Goal: Task Accomplishment & Management: Use online tool/utility

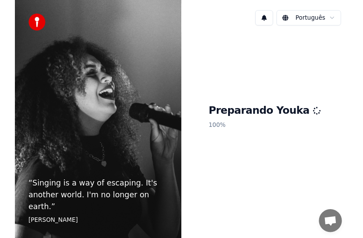
scroll to position [606, 0]
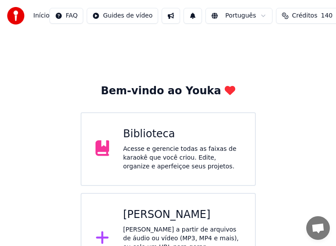
click at [141, 151] on div "Acesse e gerencie todas as faixas de karaokê que você criou. Edite, organize e …" at bounding box center [182, 158] width 118 height 26
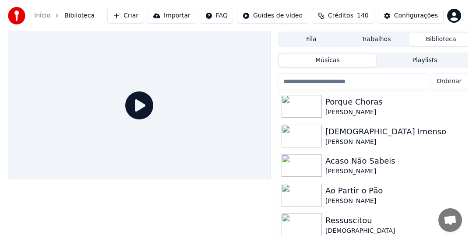
scroll to position [582, 0]
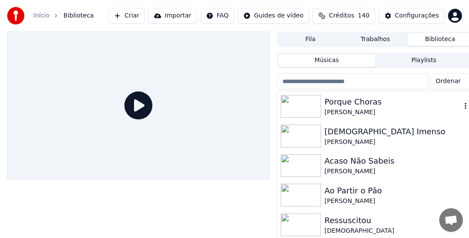
click at [356, 109] on div "[PERSON_NAME]" at bounding box center [393, 112] width 137 height 9
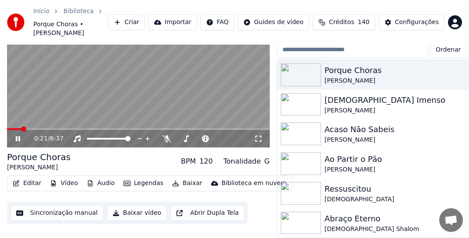
scroll to position [50, 0]
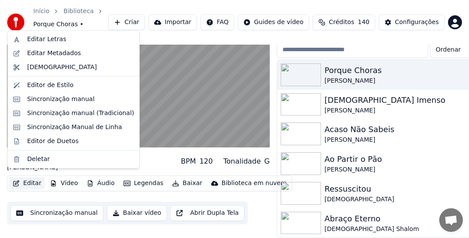
click at [32, 177] on button "Editar" at bounding box center [26, 183] width 35 height 12
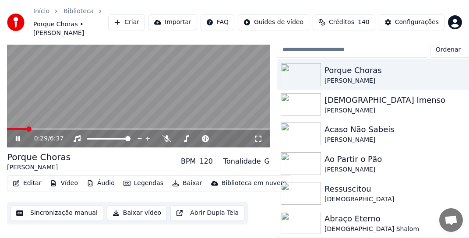
click at [56, 208] on button "Sincronização manual" at bounding box center [57, 213] width 93 height 16
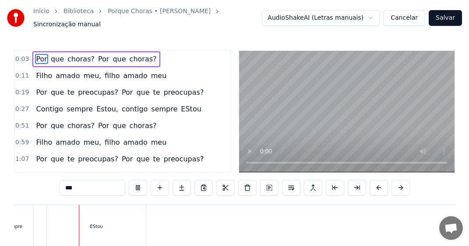
scroll to position [0, 1443]
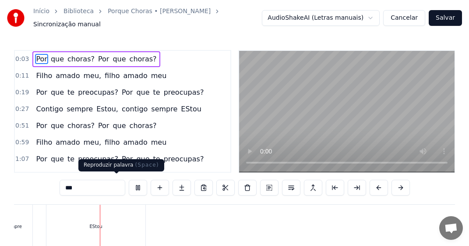
click at [129, 180] on button at bounding box center [138, 188] width 18 height 16
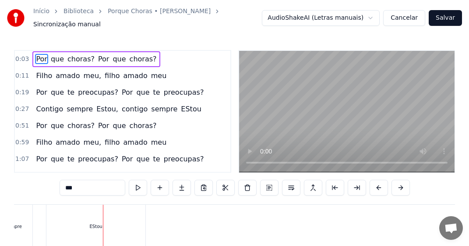
click at [180, 106] on span "EStou" at bounding box center [191, 109] width 22 height 10
type input "*****"
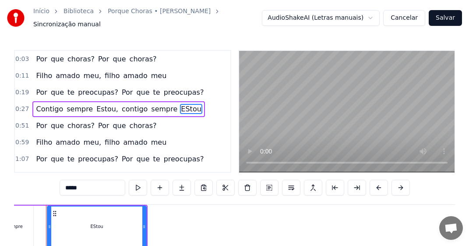
scroll to position [0, 1431]
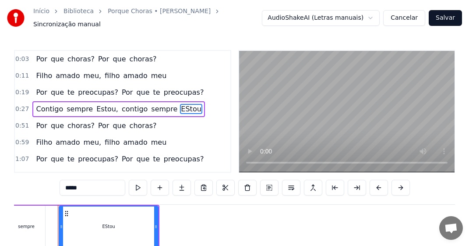
click at [180, 105] on span "EStou" at bounding box center [191, 109] width 22 height 10
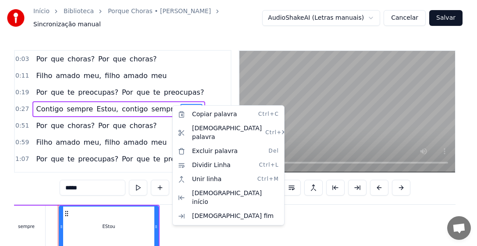
click at [106, 223] on html "Início Biblioteca Porque Choras • [PERSON_NAME] Sincronização manual AudioShake…" at bounding box center [238, 153] width 477 height 307
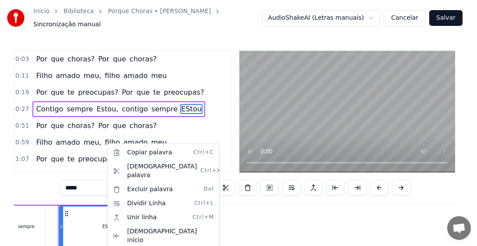
click at [251, 146] on html "Início Biblioteca Porque Choras • [PERSON_NAME] Sincronização manual AudioShake…" at bounding box center [238, 153] width 477 height 307
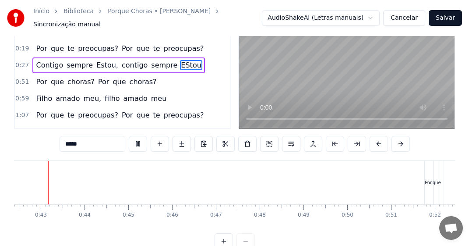
scroll to position [0, 1839]
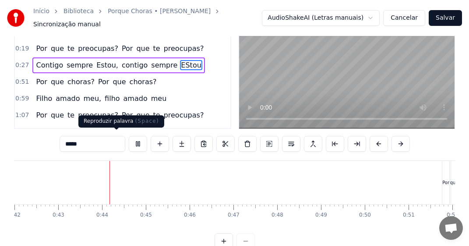
click at [129, 141] on button at bounding box center [138, 144] width 18 height 16
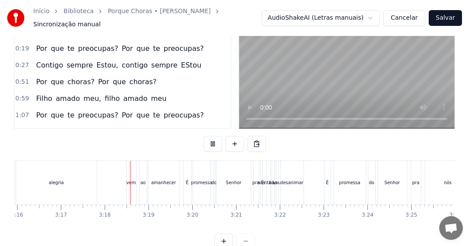
scroll to position [0, 8632]
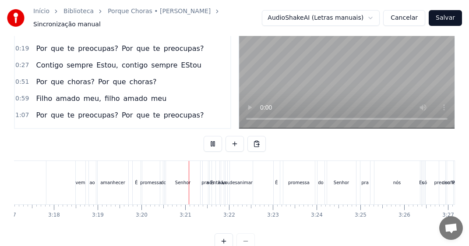
click at [237, 181] on div "desanimar" at bounding box center [240, 182] width 23 height 7
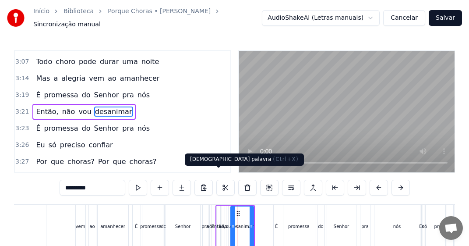
scroll to position [44, 0]
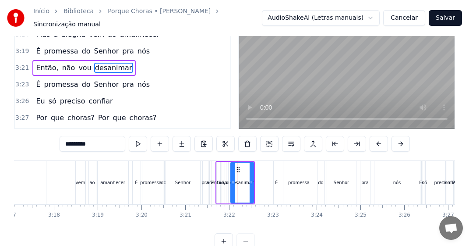
click at [49, 185] on div "Mas a alegria vem ao amanhecer" at bounding box center [26, 182] width 208 height 43
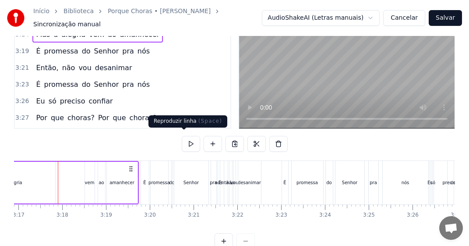
click at [184, 140] on button at bounding box center [191, 144] width 18 height 16
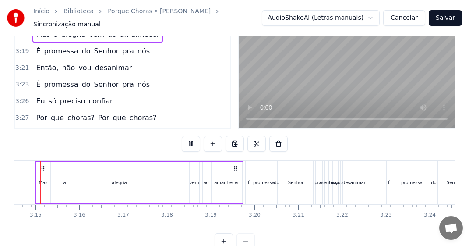
scroll to position [0, 8496]
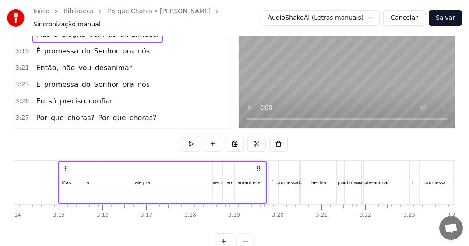
click at [256, 182] on div "amanhecer" at bounding box center [250, 183] width 31 height 42
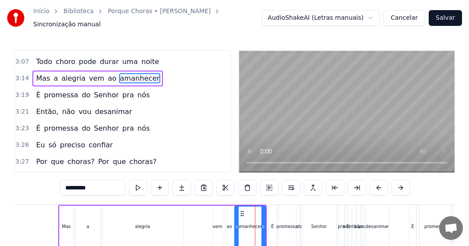
scroll to position [364, 0]
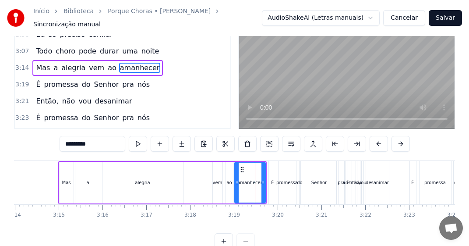
click at [274, 184] on div "É" at bounding box center [273, 182] width 8 height 43
type input "*"
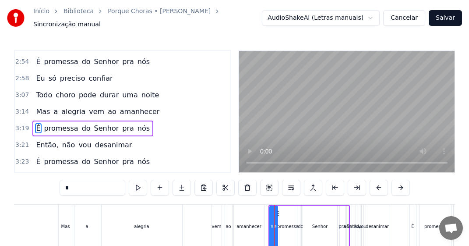
scroll to position [380, 0]
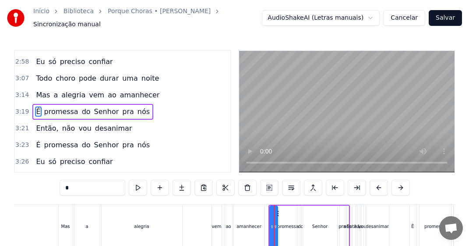
click at [271, 184] on button at bounding box center [269, 188] width 18 height 16
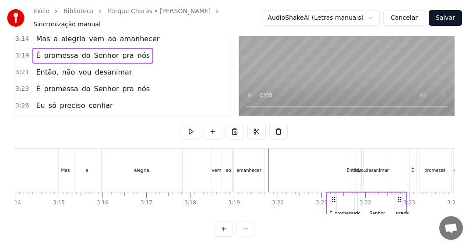
drag, startPoint x: 277, startPoint y: 209, endPoint x: 334, endPoint y: 208, distance: 57.4
click at [334, 208] on div "Por que choras? Por que choras? Filho amado meu, filho amado meu Por que te pre…" at bounding box center [234, 181] width 441 height 66
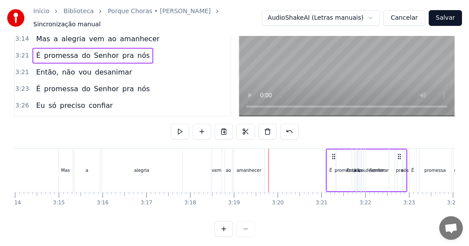
scroll to position [64, 0]
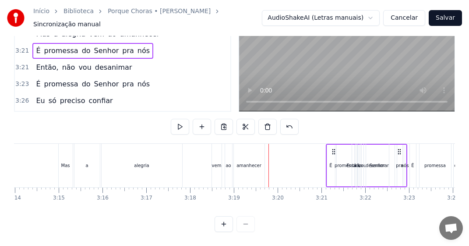
click at [258, 162] on div "amanhecer" at bounding box center [249, 165] width 25 height 7
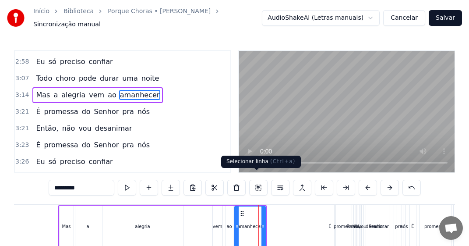
scroll to position [364, 0]
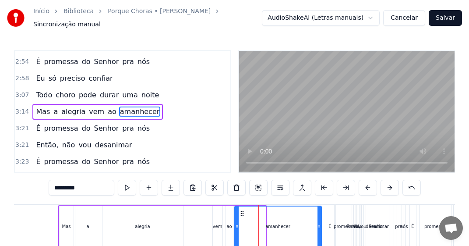
drag, startPoint x: 264, startPoint y: 224, endPoint x: 320, endPoint y: 229, distance: 56.2
click at [320, 229] on div at bounding box center [320, 226] width 4 height 40
click at [205, 224] on div "Mas a alegria vem ao amanhecer" at bounding box center [190, 226] width 265 height 43
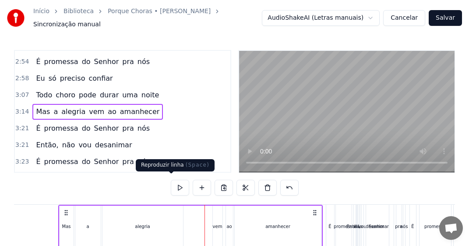
click at [172, 183] on button at bounding box center [180, 188] width 18 height 16
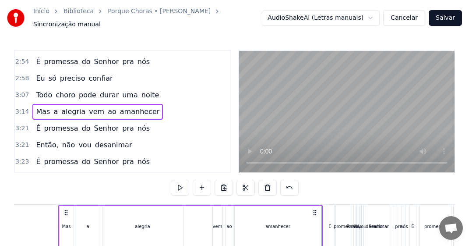
click at [332, 223] on div "É" at bounding box center [330, 226] width 8 height 43
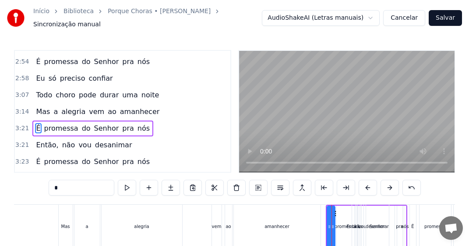
scroll to position [380, 0]
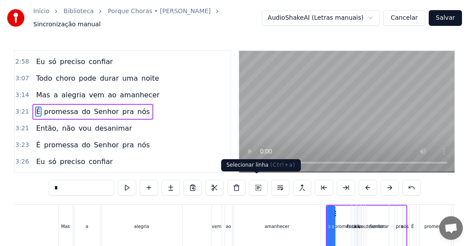
click at [258, 184] on button at bounding box center [258, 188] width 18 height 16
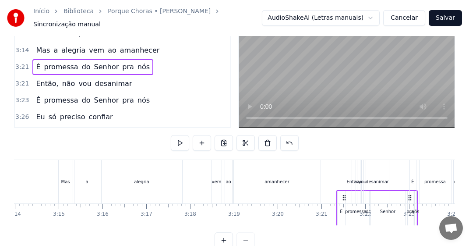
drag, startPoint x: 333, startPoint y: 208, endPoint x: 344, endPoint y: 210, distance: 10.6
click at [344, 201] on icon at bounding box center [344, 197] width 7 height 7
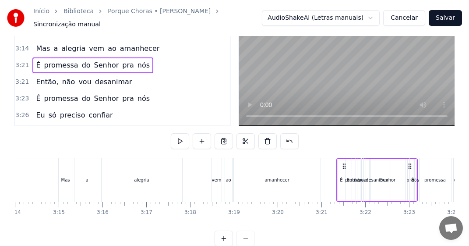
click at [288, 180] on div "amanhecer" at bounding box center [277, 179] width 87 height 43
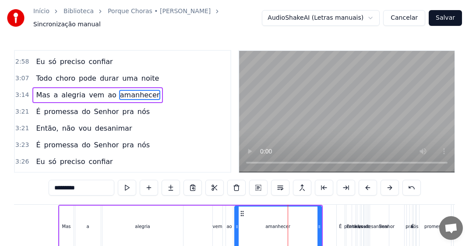
scroll to position [364, 0]
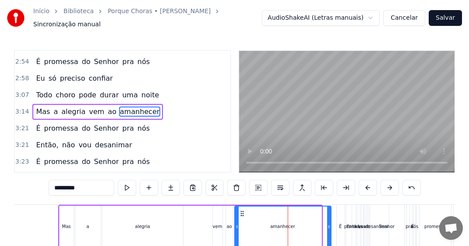
drag, startPoint x: 320, startPoint y: 223, endPoint x: 330, endPoint y: 226, distance: 10.1
click at [330, 226] on div at bounding box center [329, 226] width 4 height 40
click at [215, 218] on div "vem" at bounding box center [218, 226] width 10 height 42
type input "***"
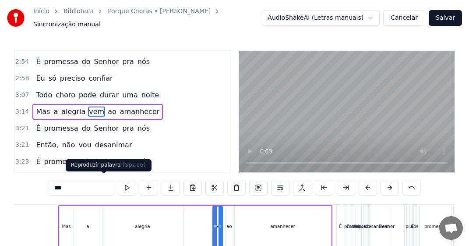
click at [118, 183] on button at bounding box center [127, 188] width 18 height 16
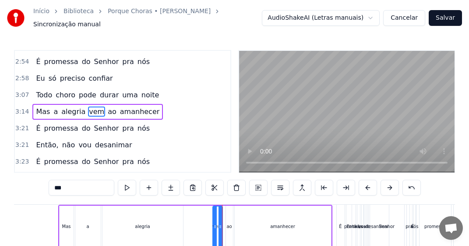
click at [205, 225] on div "Mas a alegria vem ao amanhecer" at bounding box center [195, 226] width 274 height 43
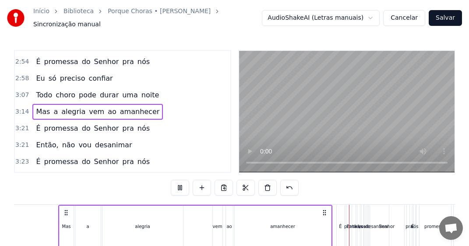
click at [325, 228] on div "amanhecer" at bounding box center [283, 226] width 96 height 42
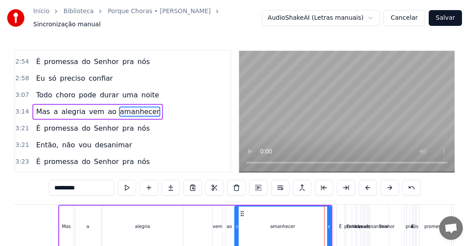
click at [349, 226] on div "promessa" at bounding box center [355, 226] width 18 height 43
type input "********"
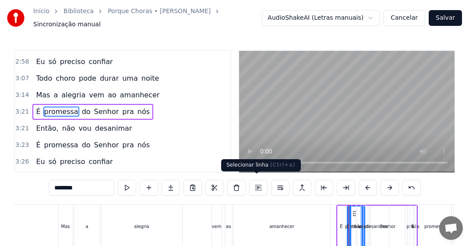
click at [257, 183] on button at bounding box center [258, 188] width 18 height 16
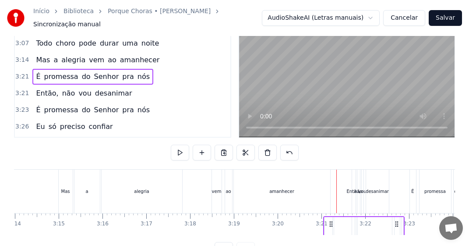
scroll to position [64, 0]
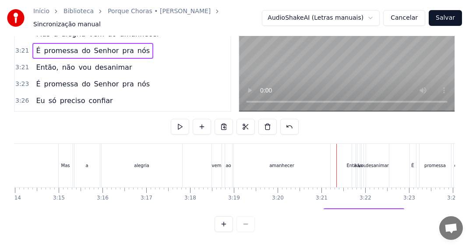
drag, startPoint x: 345, startPoint y: 207, endPoint x: 332, endPoint y: 208, distance: 13.1
click at [332, 208] on div "Por que choras? Por que choras? Filho amado meu, filho amado meu Por que te pre…" at bounding box center [234, 176] width 441 height 66
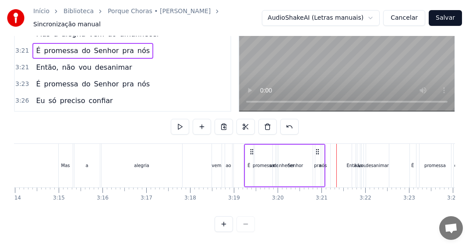
drag, startPoint x: 328, startPoint y: 144, endPoint x: 251, endPoint y: 156, distance: 78.0
click at [251, 156] on div "É promessa do Senhor pra nós" at bounding box center [284, 165] width 81 height 43
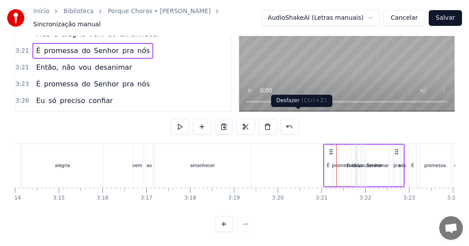
click at [293, 120] on button at bounding box center [289, 127] width 18 height 16
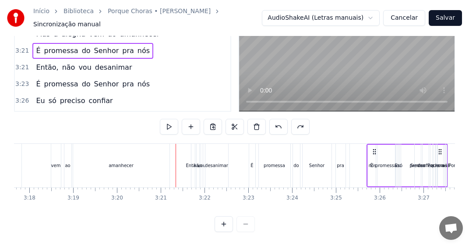
scroll to position [0, 8657]
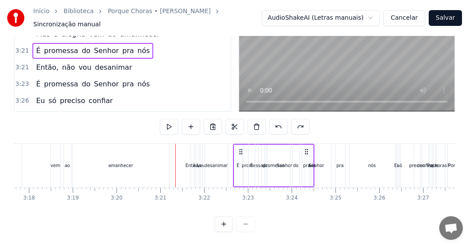
drag, startPoint x: 335, startPoint y: 142, endPoint x: 240, endPoint y: 166, distance: 97.9
click at [240, 166] on div "É promessa do Senhor pra nós" at bounding box center [273, 165] width 81 height 43
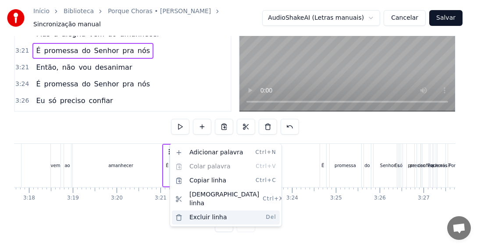
click at [198, 210] on div "Excluir linha Del" at bounding box center [226, 217] width 108 height 14
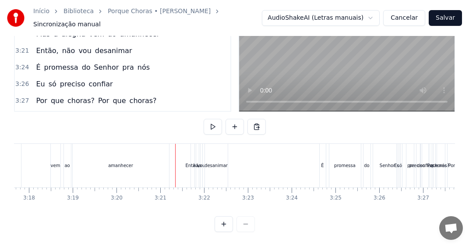
click at [192, 162] on div "Então," at bounding box center [193, 165] width 14 height 7
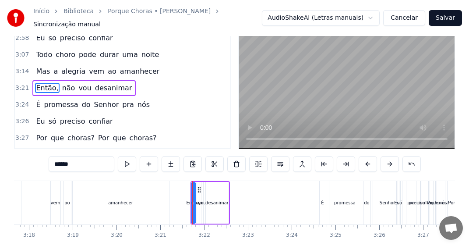
scroll to position [0, 0]
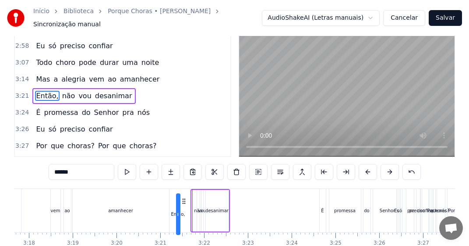
drag, startPoint x: 199, startPoint y: 208, endPoint x: 184, endPoint y: 208, distance: 15.3
click at [184, 205] on icon at bounding box center [183, 201] width 7 height 7
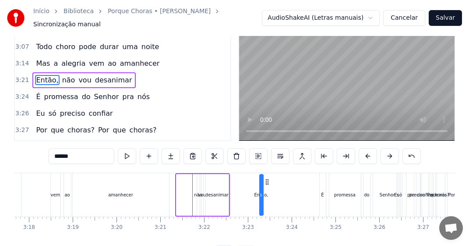
drag, startPoint x: 202, startPoint y: 177, endPoint x: 269, endPoint y: 177, distance: 67.4
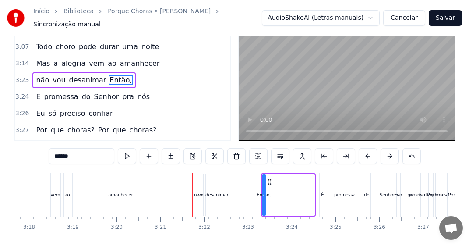
click at [198, 191] on div "vou" at bounding box center [202, 194] width 8 height 7
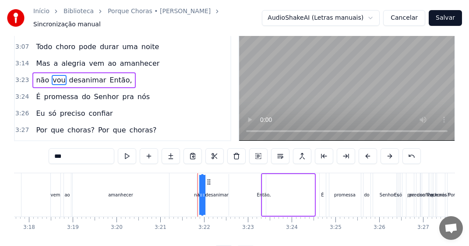
scroll to position [0, 0]
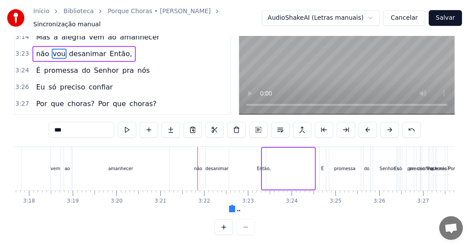
drag, startPoint x: 212, startPoint y: 207, endPoint x: 239, endPoint y: 207, distance: 27.6
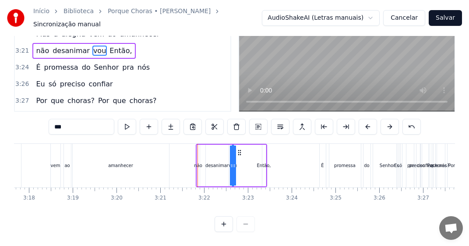
click at [199, 162] on div "não" at bounding box center [198, 165] width 8 height 7
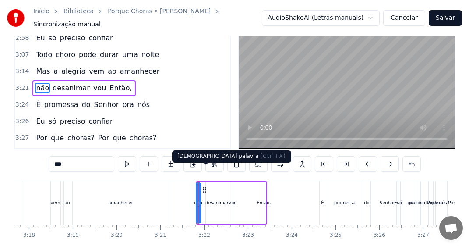
scroll to position [0, 0]
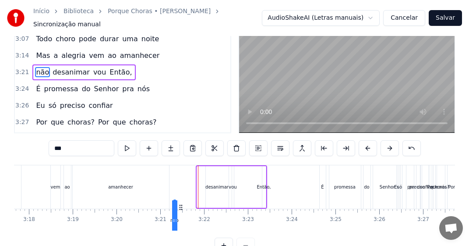
drag, startPoint x: 192, startPoint y: 208, endPoint x: 180, endPoint y: 208, distance: 12.3
click at [180, 208] on icon at bounding box center [180, 207] width 7 height 7
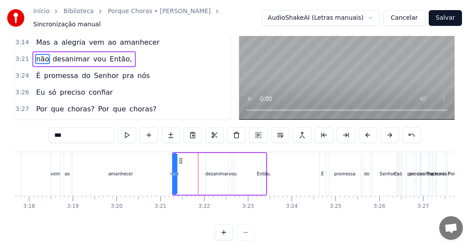
click at [218, 177] on div "desanimar" at bounding box center [217, 174] width 23 height 42
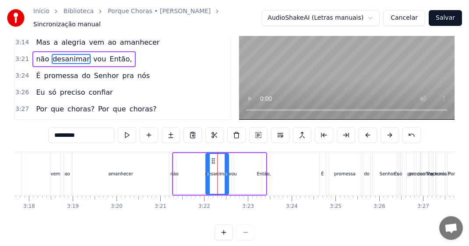
scroll to position [0, 0]
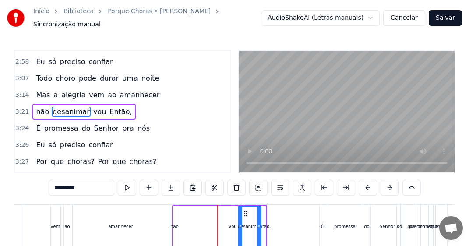
drag, startPoint x: 212, startPoint y: 208, endPoint x: 245, endPoint y: 208, distance: 32.4
click at [233, 226] on div "vou" at bounding box center [233, 226] width 2 height 42
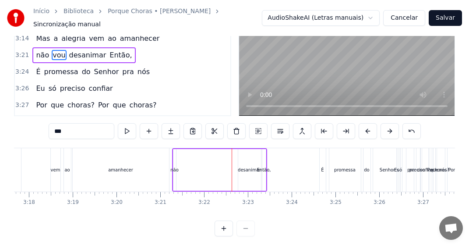
scroll to position [64, 0]
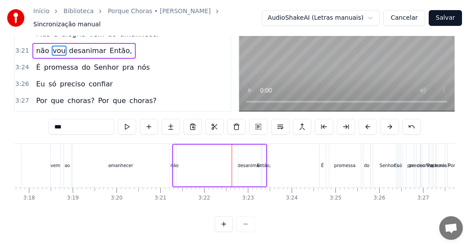
drag, startPoint x: 240, startPoint y: 209, endPoint x: 211, endPoint y: 212, distance: 29.5
click at [211, 212] on div "0:03 Por que choras? Por que choras? 0:11 Filho amado meu, filho amado meu 0:19…" at bounding box center [234, 110] width 441 height 243
click at [50, 162] on div "vem" at bounding box center [55, 165] width 11 height 43
type input "***"
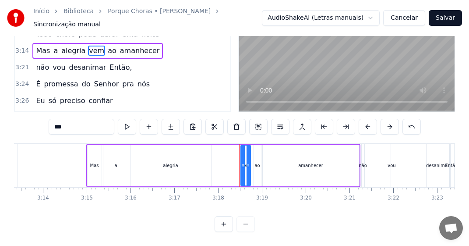
scroll to position [0, 8432]
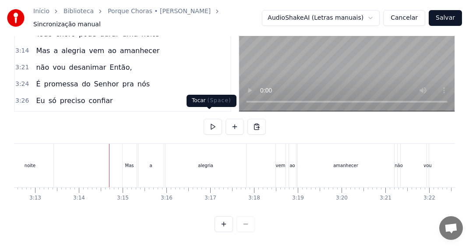
click at [210, 121] on button at bounding box center [213, 127] width 18 height 16
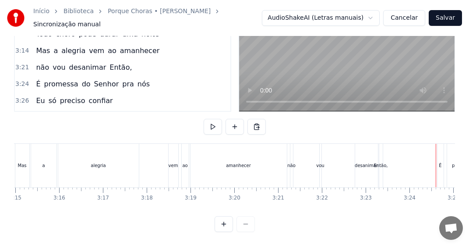
scroll to position [0, 8503]
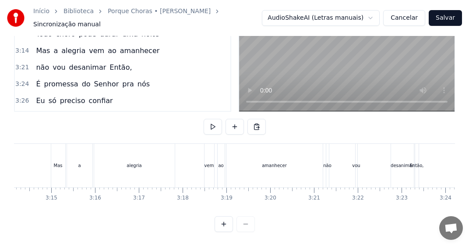
click at [272, 163] on div "amanhecer" at bounding box center [274, 165] width 96 height 43
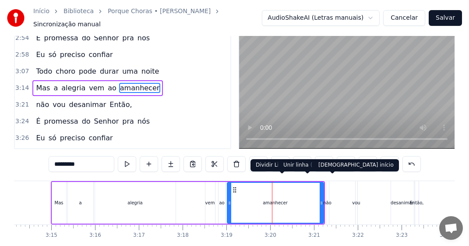
scroll to position [0, 0]
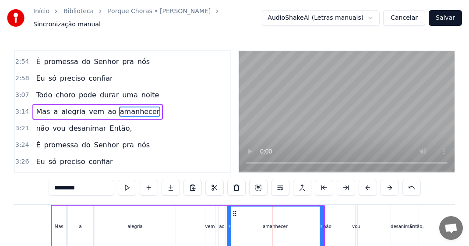
click at [328, 228] on div "não" at bounding box center [327, 226] width 3 height 43
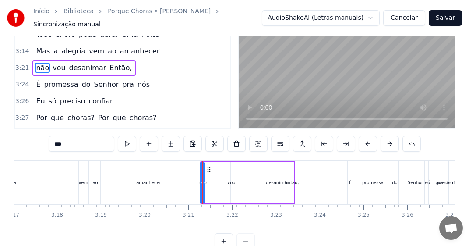
scroll to position [0, 8700]
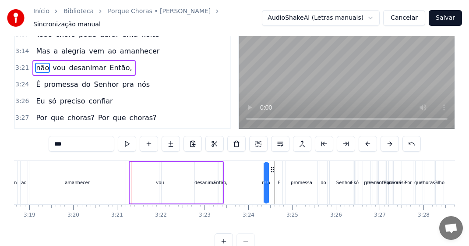
drag, startPoint x: 147, startPoint y: 167, endPoint x: 272, endPoint y: 191, distance: 127.5
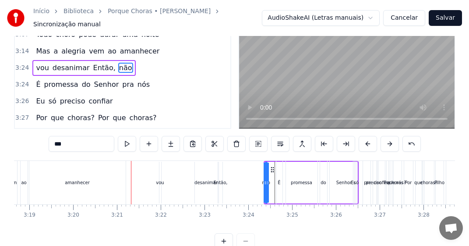
click at [162, 180] on div "vou" at bounding box center [160, 182] width 8 height 7
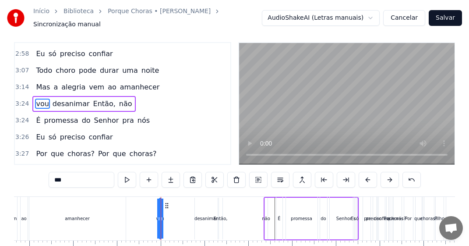
scroll to position [0, 0]
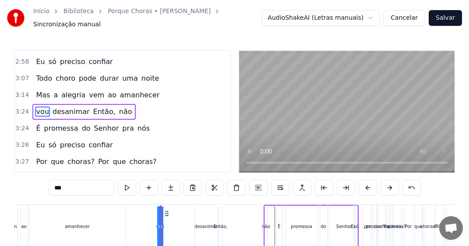
click at [281, 212] on div "É" at bounding box center [279, 226] width 6 height 43
type input "*"
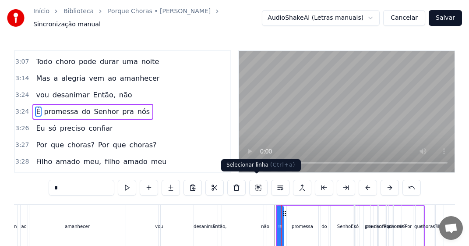
click at [256, 182] on button at bounding box center [258, 188] width 18 height 16
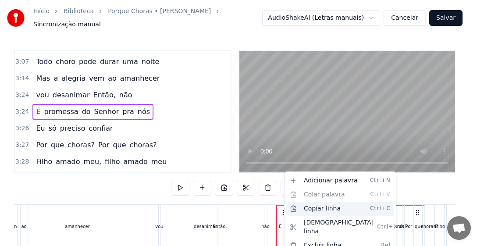
click at [323, 208] on div "Copiar linha Ctrl+C" at bounding box center [340, 208] width 108 height 14
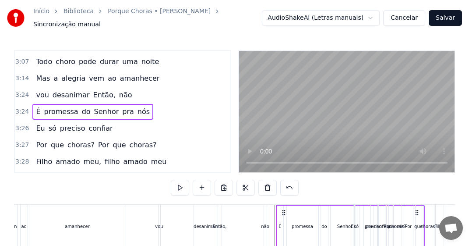
click at [162, 223] on div "vou" at bounding box center [159, 226] width 8 height 7
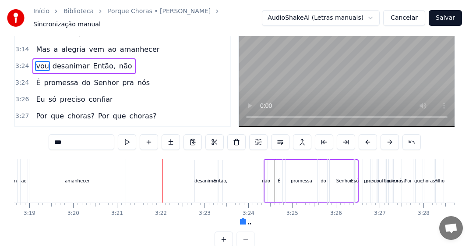
scroll to position [64, 0]
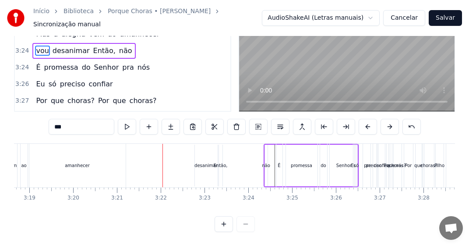
drag, startPoint x: 167, startPoint y: 209, endPoint x: 250, endPoint y: 211, distance: 82.8
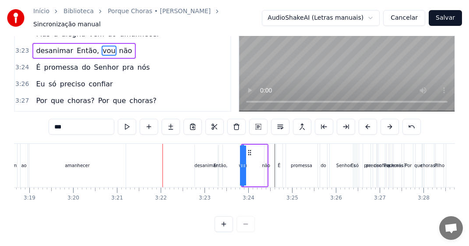
click at [279, 162] on div "É" at bounding box center [279, 165] width 3 height 7
type input "*"
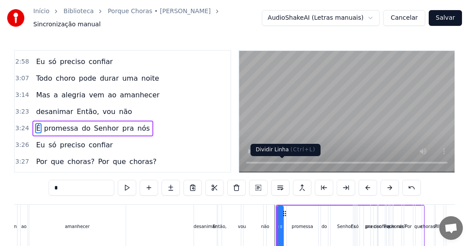
scroll to position [397, 0]
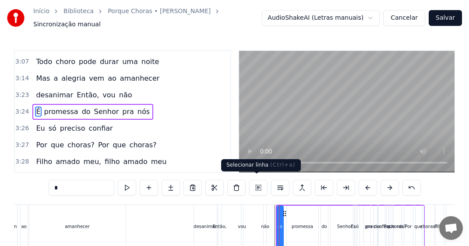
click at [255, 180] on button at bounding box center [258, 188] width 18 height 16
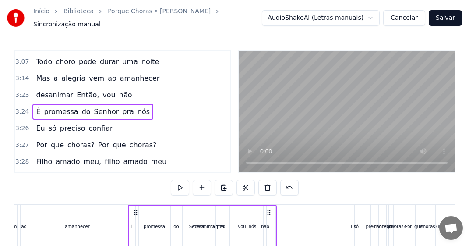
drag, startPoint x: 286, startPoint y: 209, endPoint x: 138, endPoint y: 208, distance: 148.0
click at [138, 209] on icon at bounding box center [135, 212] width 7 height 7
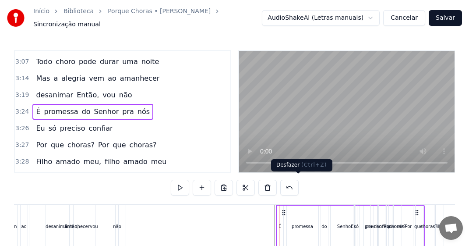
click at [297, 182] on button at bounding box center [289, 188] width 18 height 16
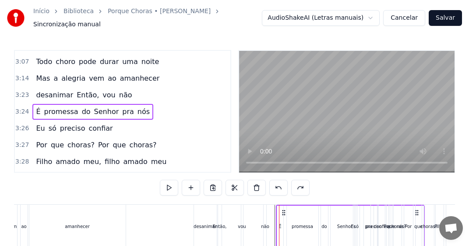
click at [198, 223] on div "desanimar" at bounding box center [205, 226] width 23 height 7
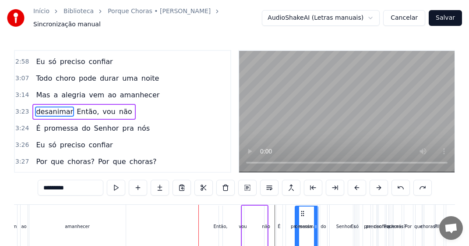
drag, startPoint x: 202, startPoint y: 209, endPoint x: 302, endPoint y: 208, distance: 100.3
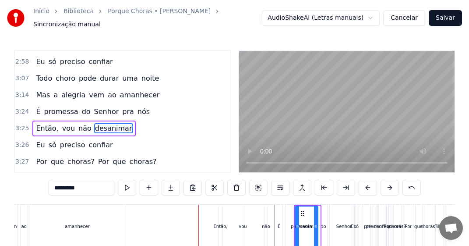
click at [277, 218] on div "É" at bounding box center [279, 226] width 6 height 43
type input "*"
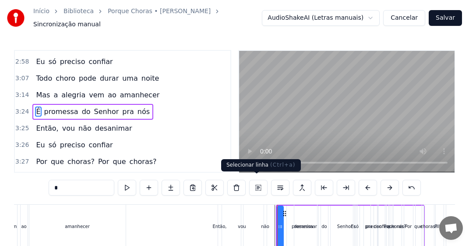
click at [255, 182] on button at bounding box center [258, 188] width 18 height 16
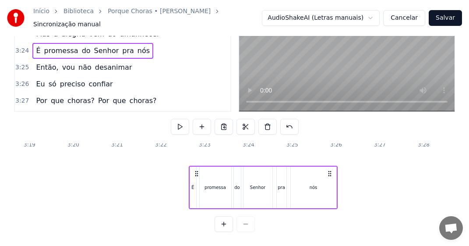
scroll to position [109, 8700]
drag, startPoint x: 279, startPoint y: 209, endPoint x: 192, endPoint y: 211, distance: 86.7
click at [192, 211] on div "0:03 Por que choras? Por que choras? 0:11 Filho amado meu, filho amado meu 0:19…" at bounding box center [234, 110] width 441 height 243
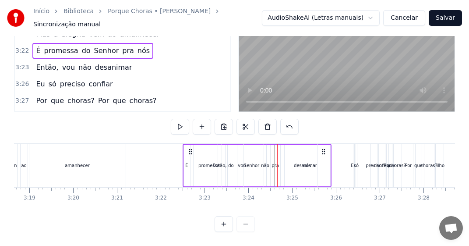
scroll to position [0, 8700]
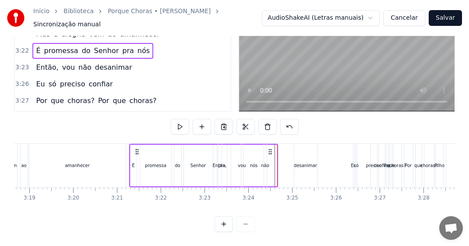
drag, startPoint x: 190, startPoint y: 144, endPoint x: 137, endPoint y: 147, distance: 53.5
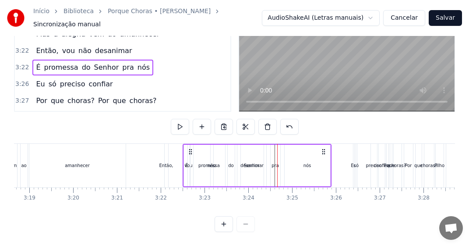
click at [170, 162] on div "Então," at bounding box center [166, 165] width 14 height 7
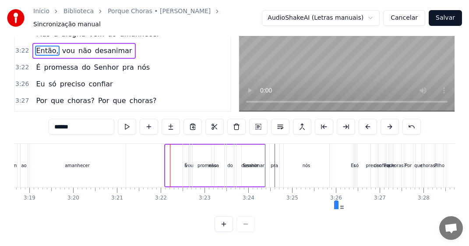
scroll to position [55, 8700]
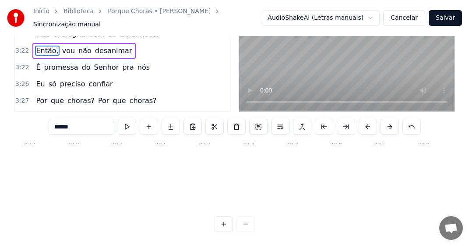
drag, startPoint x: 173, startPoint y: 208, endPoint x: 344, endPoint y: 208, distance: 171.2
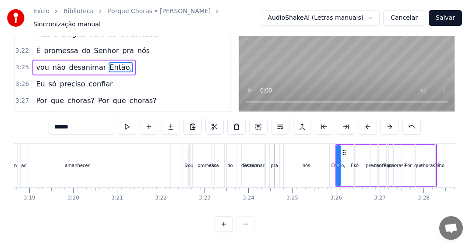
click at [184, 159] on div "É" at bounding box center [186, 165] width 6 height 43
type input "*"
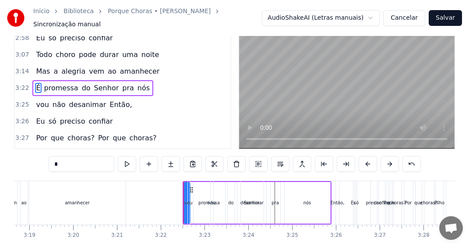
scroll to position [0, 0]
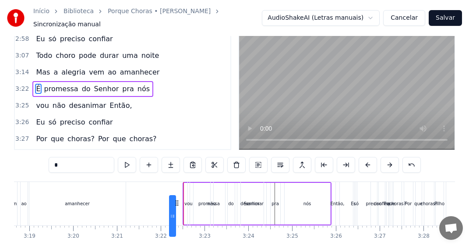
drag, startPoint x: 192, startPoint y: 210, endPoint x: 177, endPoint y: 211, distance: 14.5
click at [177, 206] on icon at bounding box center [176, 202] width 7 height 7
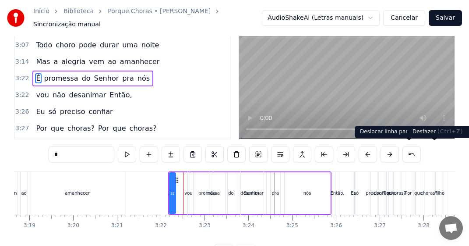
click at [421, 148] on button at bounding box center [411, 154] width 18 height 16
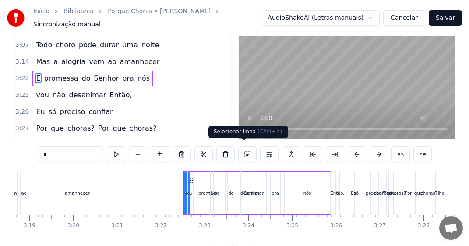
click at [245, 146] on button at bounding box center [247, 154] width 18 height 16
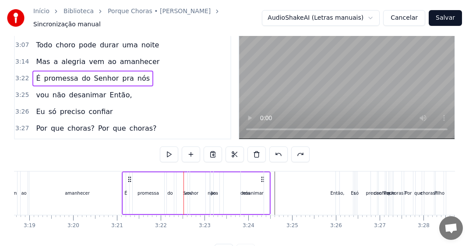
drag, startPoint x: 191, startPoint y: 173, endPoint x: 130, endPoint y: 182, distance: 61.4
click at [130, 182] on div "É promessa do Senhor pra nós" at bounding box center [196, 192] width 149 height 43
click at [212, 191] on div "não" at bounding box center [212, 193] width 8 height 7
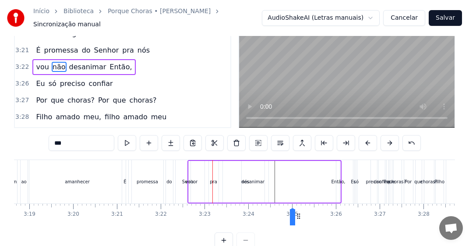
scroll to position [64, 0]
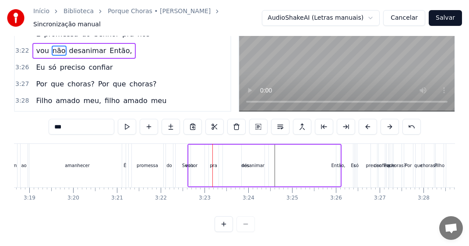
drag, startPoint x: 218, startPoint y: 208, endPoint x: 308, endPoint y: 208, distance: 90.7
click at [248, 164] on div "desanimar" at bounding box center [253, 166] width 23 height 42
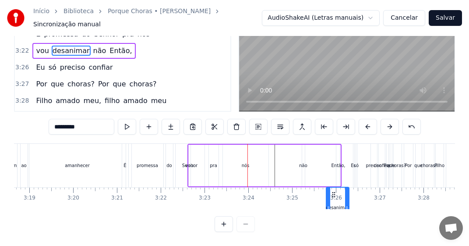
drag, startPoint x: 250, startPoint y: 208, endPoint x: 334, endPoint y: 209, distance: 84.5
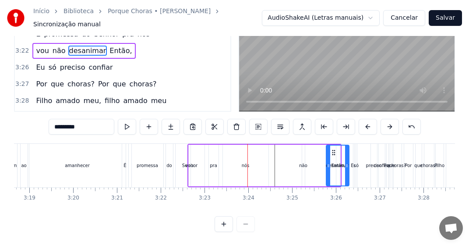
click at [192, 162] on div "vou" at bounding box center [189, 165] width 8 height 7
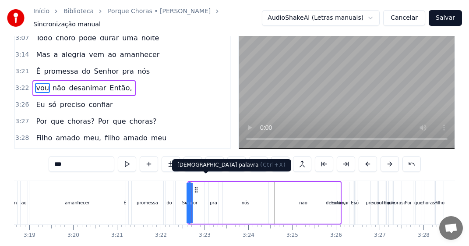
scroll to position [0, 0]
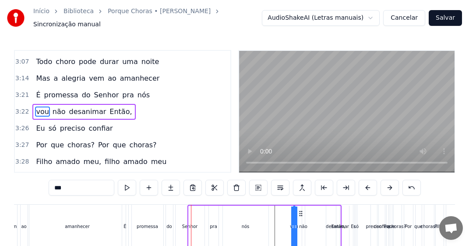
drag, startPoint x: 212, startPoint y: 208, endPoint x: 300, endPoint y: 208, distance: 88.0
click at [300, 210] on icon at bounding box center [300, 213] width 7 height 7
click at [99, 226] on div "amanhecer" at bounding box center [77, 226] width 96 height 43
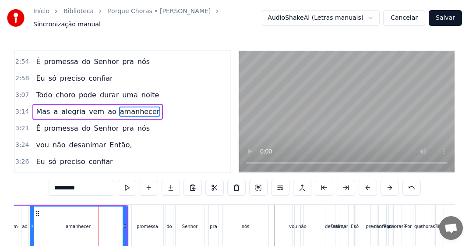
click at [145, 229] on div "promessa" at bounding box center [148, 226] width 32 height 43
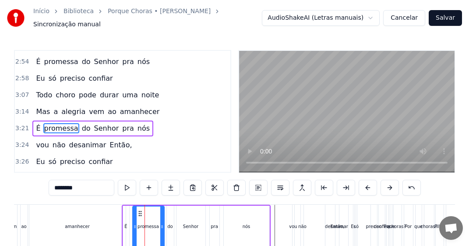
scroll to position [380, 0]
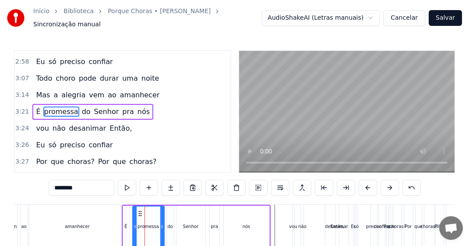
click at [127, 210] on div "É" at bounding box center [126, 226] width 6 height 42
type input "*"
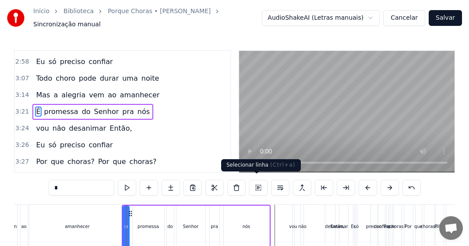
click at [257, 181] on button at bounding box center [258, 188] width 18 height 16
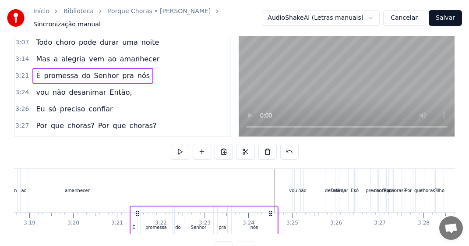
drag, startPoint x: 130, startPoint y: 208, endPoint x: 138, endPoint y: 209, distance: 7.9
click at [138, 210] on icon at bounding box center [137, 213] width 7 height 7
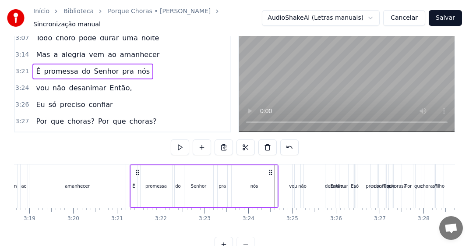
click at [84, 188] on div "amanhecer" at bounding box center [77, 185] width 96 height 43
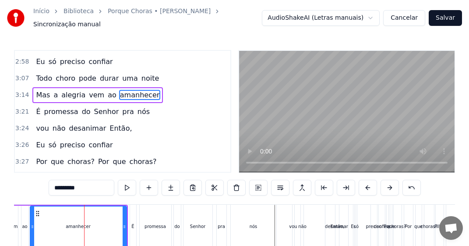
scroll to position [364, 0]
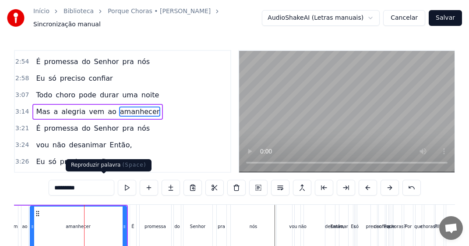
click at [118, 182] on button at bounding box center [127, 188] width 18 height 16
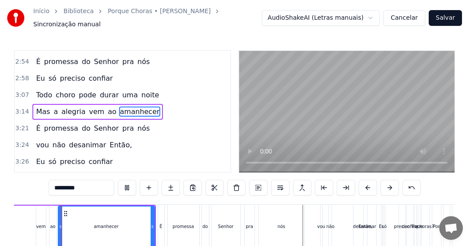
scroll to position [0, 8671]
click at [133, 227] on div "amanhecer" at bounding box center [107, 226] width 95 height 40
click at [164, 224] on div "É" at bounding box center [162, 226] width 6 height 43
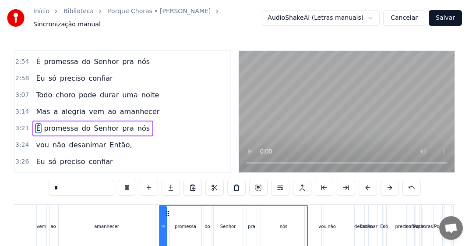
scroll to position [380, 0]
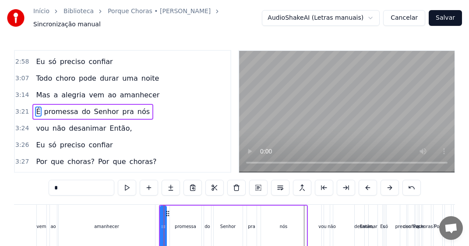
click at [329, 223] on div "não" at bounding box center [332, 226] width 8 height 7
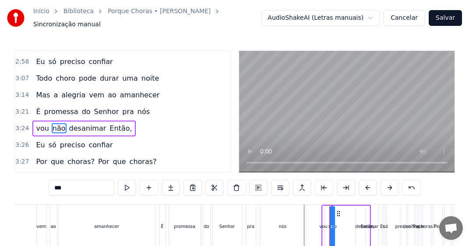
scroll to position [397, 0]
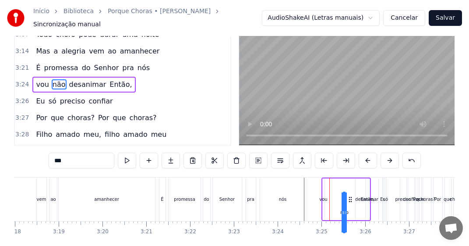
click at [352, 203] on icon at bounding box center [350, 199] width 7 height 7
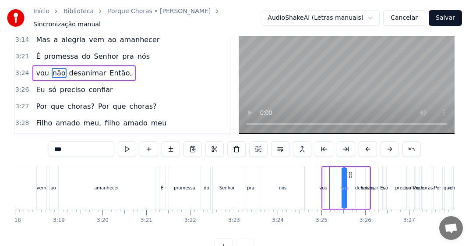
click at [323, 184] on div "vou" at bounding box center [323, 187] width 8 height 7
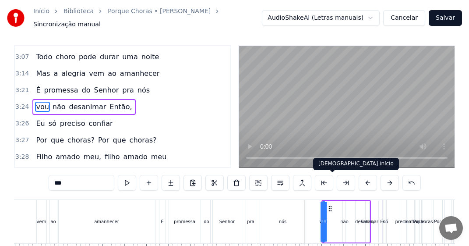
scroll to position [0, 0]
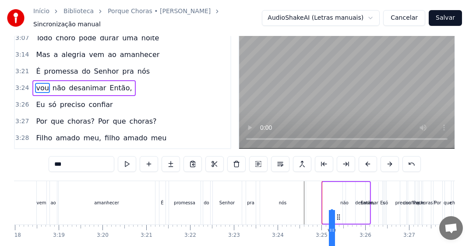
drag, startPoint x: 332, startPoint y: 207, endPoint x: 340, endPoint y: 208, distance: 8.5
click at [340, 213] on icon at bounding box center [338, 216] width 7 height 7
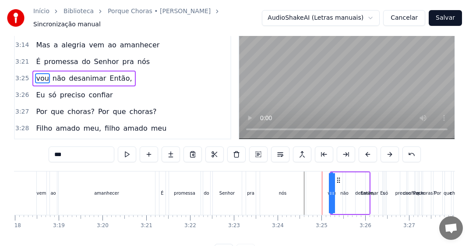
click at [162, 194] on div "É" at bounding box center [162, 192] width 6 height 43
type input "*"
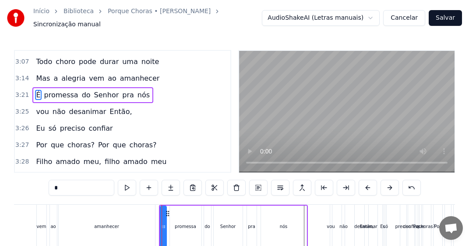
scroll to position [380, 0]
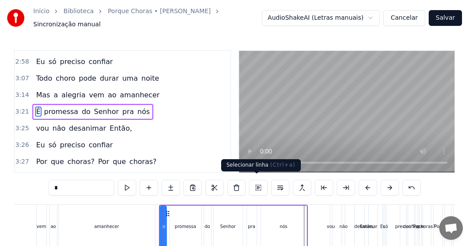
click at [257, 183] on button at bounding box center [258, 188] width 18 height 16
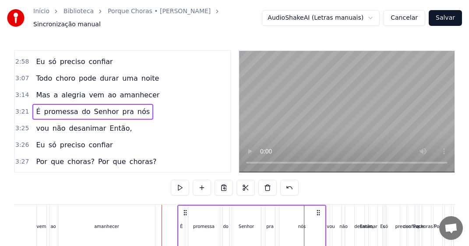
drag, startPoint x: 167, startPoint y: 208, endPoint x: 185, endPoint y: 208, distance: 18.4
click at [185, 209] on icon at bounding box center [185, 212] width 7 height 7
click at [129, 222] on div "amanhecer" at bounding box center [107, 226] width 96 height 43
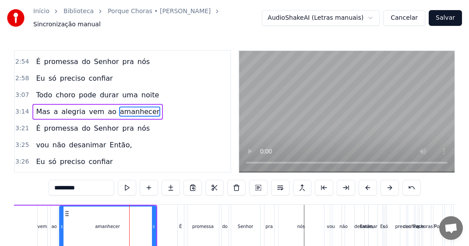
click at [49, 222] on div "Mas a alegria vem ao amanhecer" at bounding box center [20, 226] width 274 height 43
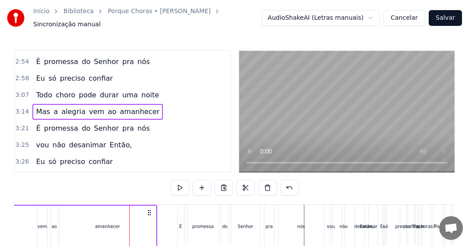
scroll to position [0, 8662]
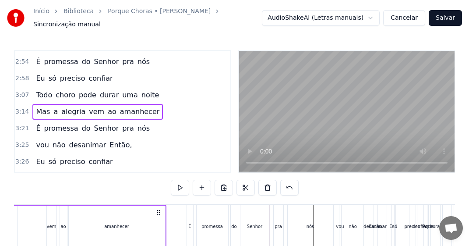
click at [225, 222] on div "promessa" at bounding box center [213, 226] width 32 height 43
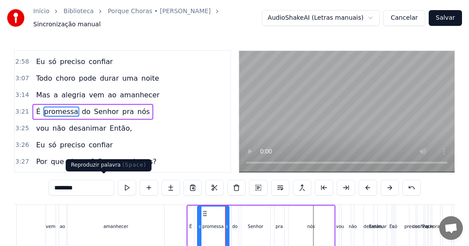
click at [118, 185] on button at bounding box center [127, 188] width 18 height 16
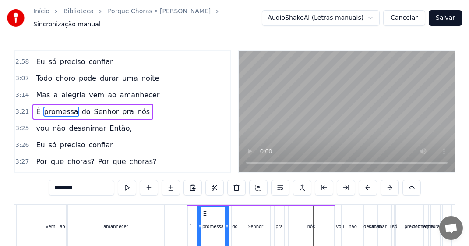
click at [368, 226] on div "desanimar" at bounding box center [375, 226] width 23 height 43
type input "*********"
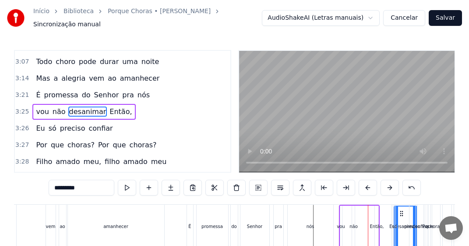
scroll to position [0, 8670]
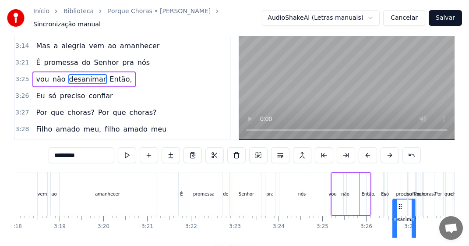
drag, startPoint x: 373, startPoint y: 208, endPoint x: 401, endPoint y: 208, distance: 28.0
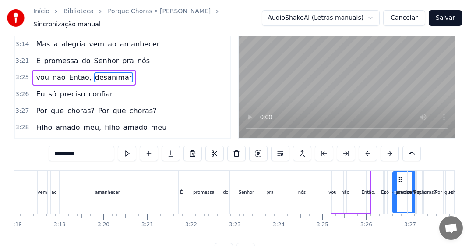
scroll to position [0, 8826]
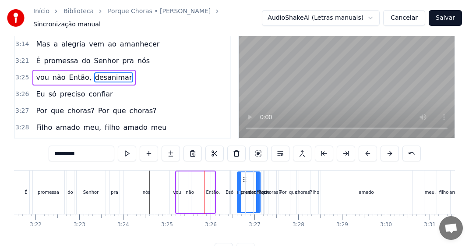
drag, startPoint x: 244, startPoint y: 175, endPoint x: 329, endPoint y: 174, distance: 85.0
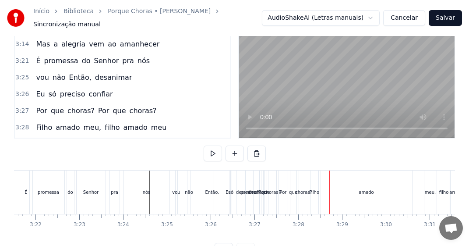
click at [177, 192] on div "vou" at bounding box center [176, 191] width 3 height 43
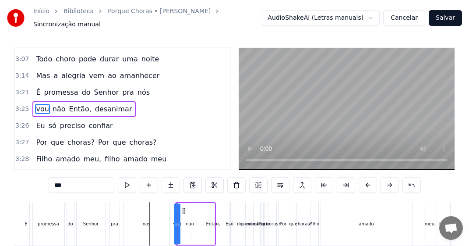
scroll to position [0, 0]
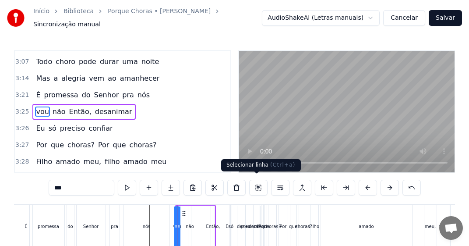
click at [258, 182] on button at bounding box center [258, 188] width 18 height 16
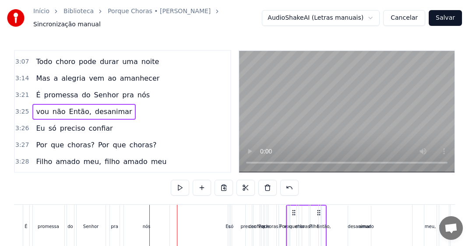
drag, startPoint x: 184, startPoint y: 208, endPoint x: 297, endPoint y: 200, distance: 112.5
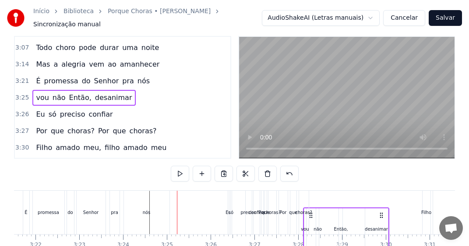
drag, startPoint x: 184, startPoint y: 208, endPoint x: 312, endPoint y: 205, distance: 127.9
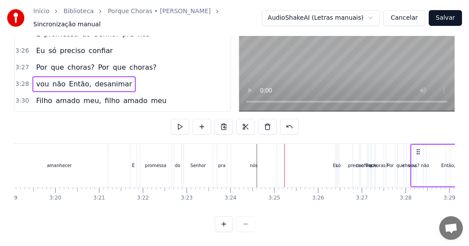
scroll to position [0, 8646]
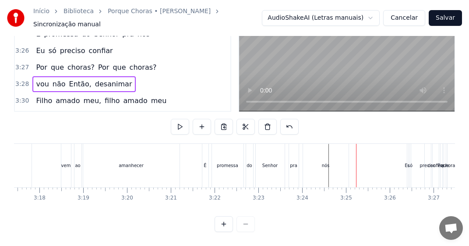
click at [204, 166] on div "É" at bounding box center [205, 165] width 6 height 43
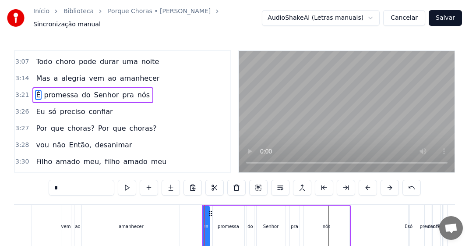
scroll to position [380, 0]
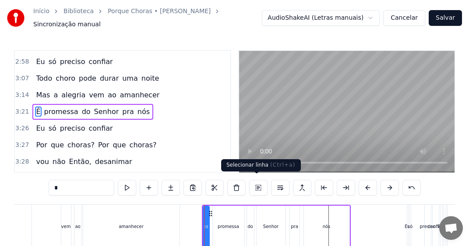
click at [257, 181] on button at bounding box center [258, 188] width 18 height 16
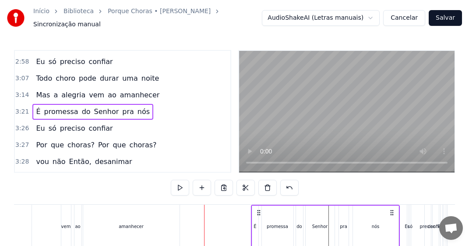
drag, startPoint x: 211, startPoint y: 208, endPoint x: 260, endPoint y: 206, distance: 49.1
click at [260, 209] on icon at bounding box center [258, 212] width 7 height 7
click at [108, 224] on div "amanhecer" at bounding box center [131, 226] width 96 height 43
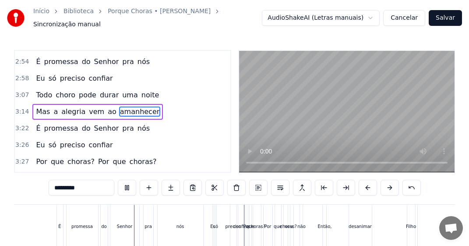
scroll to position [0, 9011]
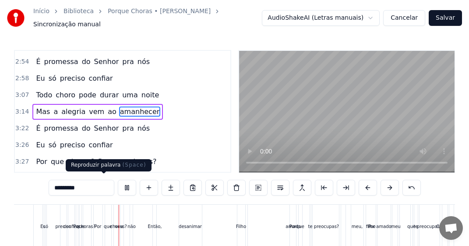
click at [118, 184] on button at bounding box center [127, 188] width 18 height 16
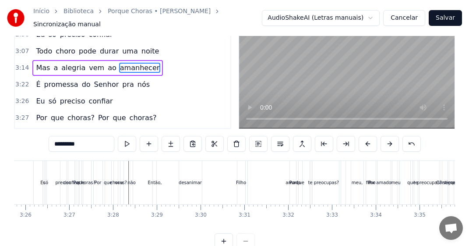
scroll to position [0, 8790]
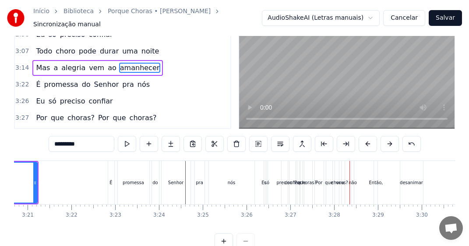
click at [264, 183] on div "Eu" at bounding box center [265, 182] width 2 height 43
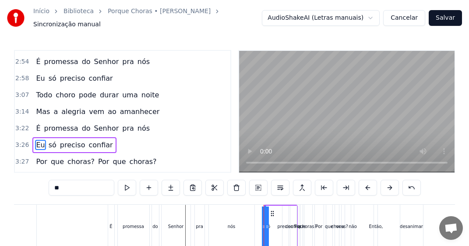
scroll to position [397, 0]
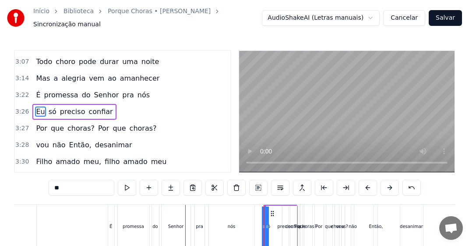
click at [212, 211] on div "nós" at bounding box center [232, 226] width 46 height 43
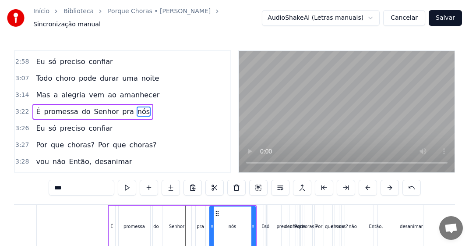
click at [265, 226] on div "Eu" at bounding box center [265, 226] width 2 height 43
type input "**"
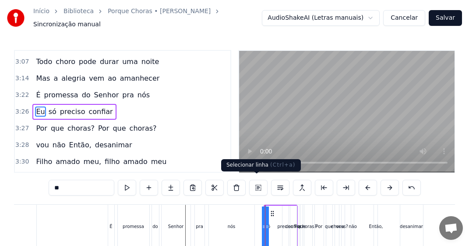
click at [257, 184] on button at bounding box center [258, 188] width 18 height 16
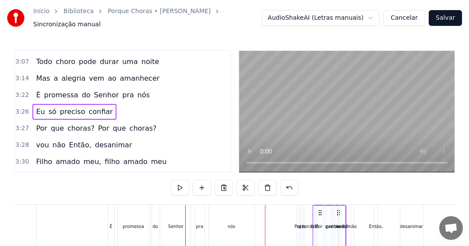
drag, startPoint x: 270, startPoint y: 209, endPoint x: 318, endPoint y: 208, distance: 48.6
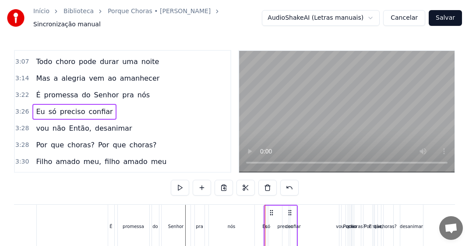
click at [298, 181] on button at bounding box center [289, 188] width 18 height 16
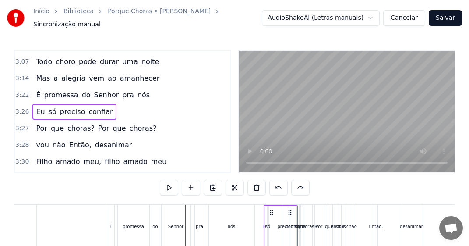
click at [373, 223] on div "Então," at bounding box center [376, 226] width 14 height 7
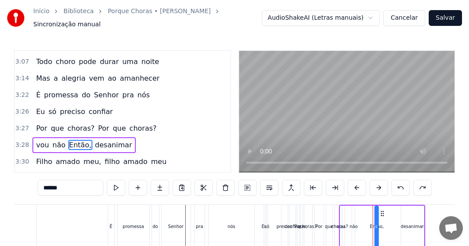
scroll to position [430, 0]
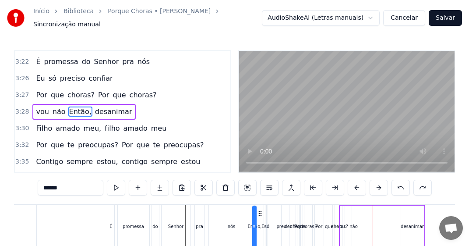
drag, startPoint x: 381, startPoint y: 208, endPoint x: 258, endPoint y: 208, distance: 122.2
click at [258, 210] on icon at bounding box center [260, 213] width 7 height 7
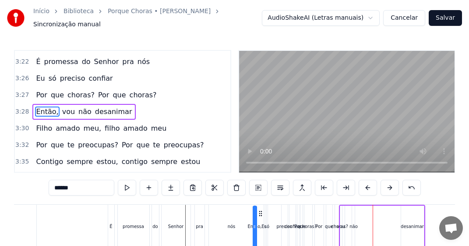
click at [283, 231] on div "preciso" at bounding box center [285, 226] width 6 height 43
type input "*******"
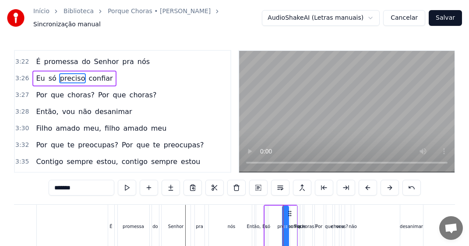
scroll to position [397, 0]
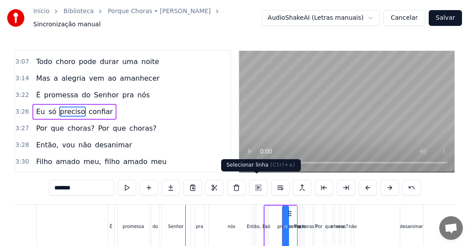
click at [257, 181] on button at bounding box center [258, 188] width 18 height 16
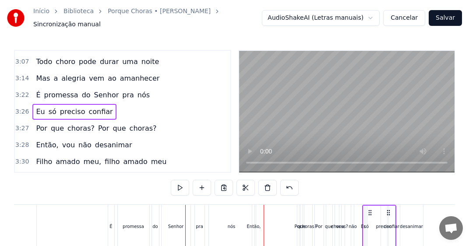
drag, startPoint x: 279, startPoint y: 207, endPoint x: 368, endPoint y: 201, distance: 89.1
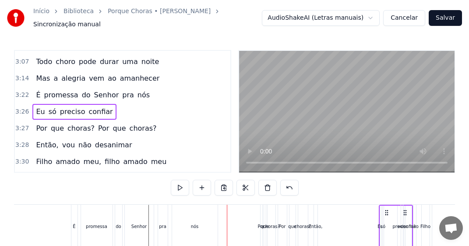
scroll to position [0, 8836]
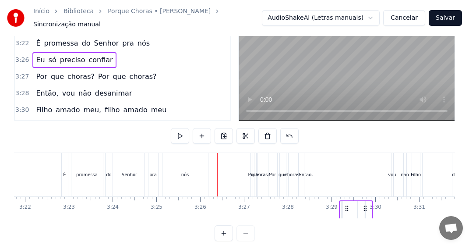
drag, startPoint x: 330, startPoint y: 207, endPoint x: 349, endPoint y: 208, distance: 19.3
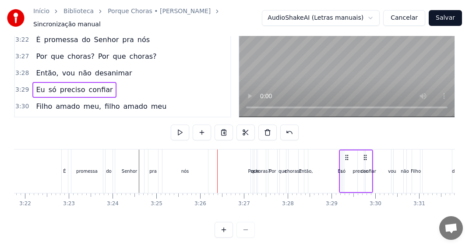
click at [254, 169] on div "choras?" at bounding box center [261, 171] width 17 height 7
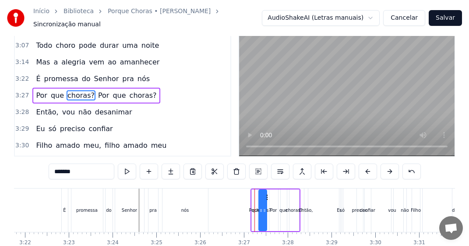
scroll to position [0, 0]
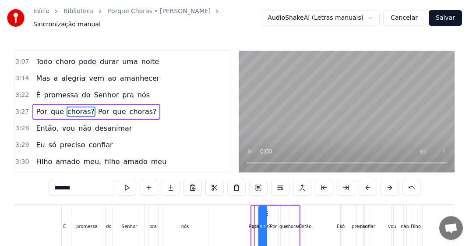
click at [275, 211] on div "Por" at bounding box center [273, 226] width 9 height 42
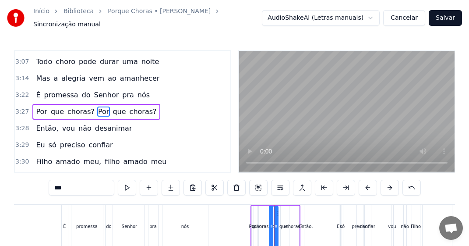
click at [254, 223] on div "que" at bounding box center [256, 226] width 8 height 7
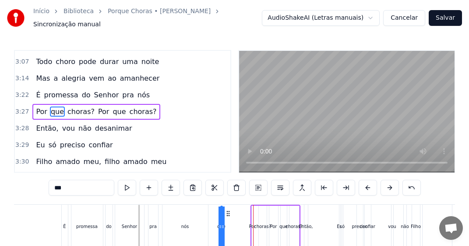
drag, startPoint x: 262, startPoint y: 209, endPoint x: 228, endPoint y: 209, distance: 34.6
click at [228, 210] on icon at bounding box center [228, 213] width 7 height 7
drag, startPoint x: 222, startPoint y: 225, endPoint x: 228, endPoint y: 225, distance: 6.6
click at [228, 225] on icon at bounding box center [227, 226] width 4 height 7
click at [261, 224] on div "choras?" at bounding box center [262, 226] width 17 height 7
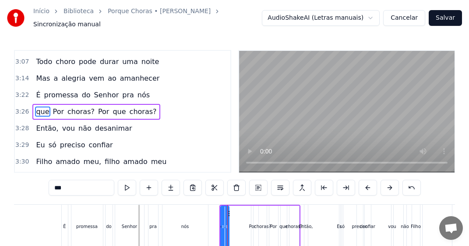
type input "*******"
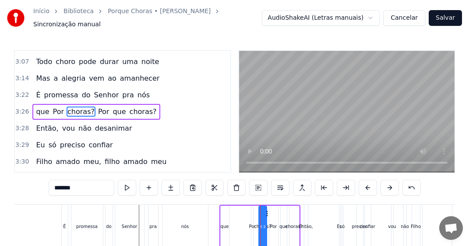
click at [266, 209] on div at bounding box center [265, 226] width 4 height 40
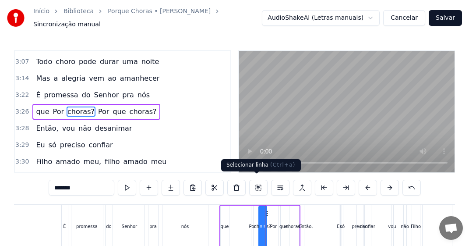
click at [257, 184] on button at bounding box center [258, 188] width 18 height 16
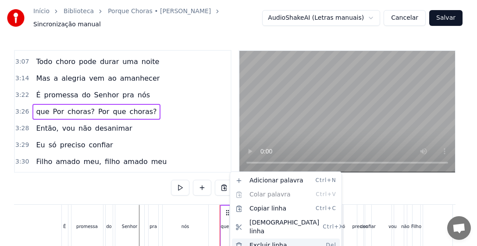
click at [274, 238] on div "Excluir linha Del" at bounding box center [286, 245] width 108 height 14
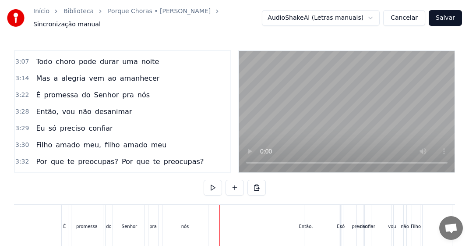
click at [219, 217] on div at bounding box center [219, 226] width 0 height 43
click at [211, 184] on button at bounding box center [213, 188] width 18 height 16
click at [309, 223] on div "Então," at bounding box center [306, 226] width 14 height 7
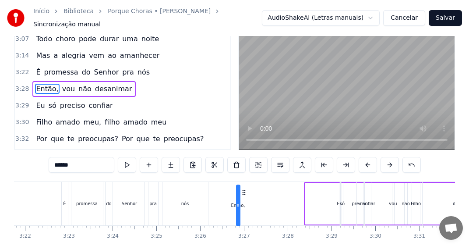
drag, startPoint x: 313, startPoint y: 208, endPoint x: 244, endPoint y: 209, distance: 68.8
click at [244, 196] on icon at bounding box center [243, 192] width 7 height 7
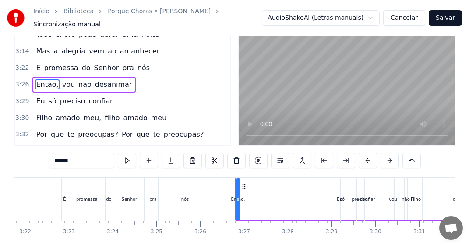
click at [360, 198] on div "preciso" at bounding box center [360, 198] width 6 height 43
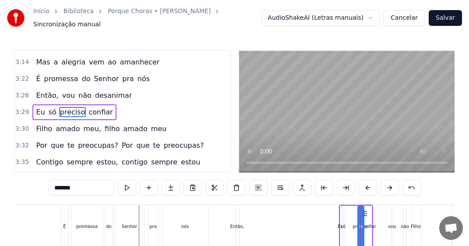
scroll to position [413, 0]
drag, startPoint x: 366, startPoint y: 209, endPoint x: 315, endPoint y: 208, distance: 51.3
click at [315, 210] on icon at bounding box center [315, 213] width 7 height 7
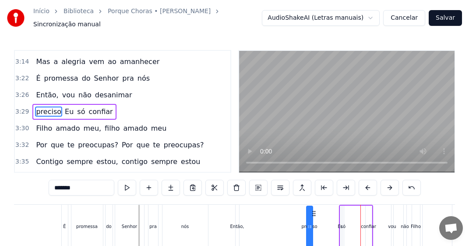
click at [404, 226] on div "não" at bounding box center [405, 226] width 3 height 43
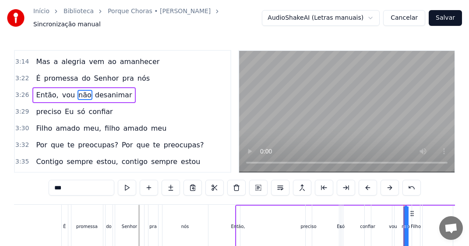
scroll to position [397, 0]
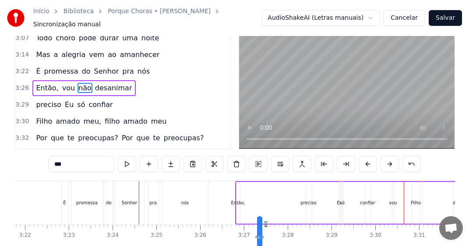
drag, startPoint x: 411, startPoint y: 210, endPoint x: 265, endPoint y: 210, distance: 146.3
click at [265, 220] on icon at bounding box center [265, 223] width 7 height 7
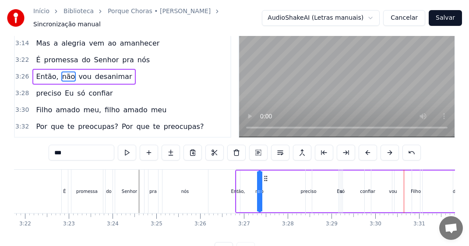
click at [394, 190] on div "vou" at bounding box center [393, 191] width 8 height 7
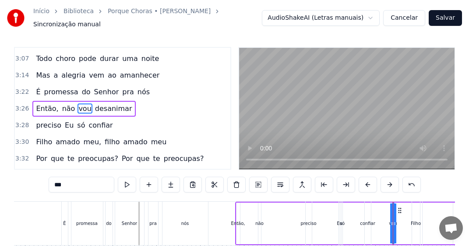
scroll to position [0, 0]
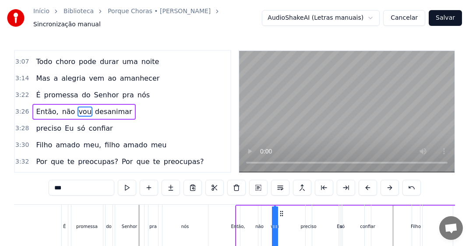
drag, startPoint x: 400, startPoint y: 210, endPoint x: 282, endPoint y: 210, distance: 118.3
click at [282, 210] on icon at bounding box center [281, 213] width 7 height 7
click at [311, 223] on div "preciso" at bounding box center [309, 226] width 16 height 7
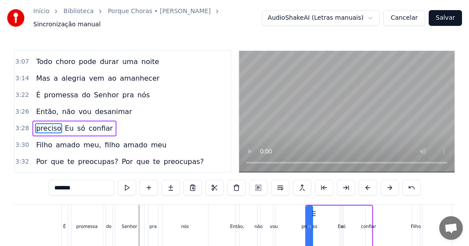
scroll to position [413, 0]
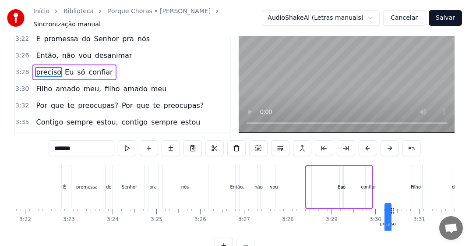
drag, startPoint x: 320, startPoint y: 208, endPoint x: 394, endPoint y: 211, distance: 73.6
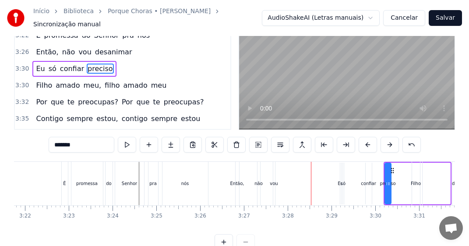
scroll to position [0, 9023]
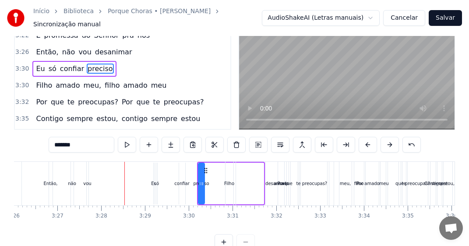
click at [282, 180] on div "Por" at bounding box center [281, 183] width 7 height 7
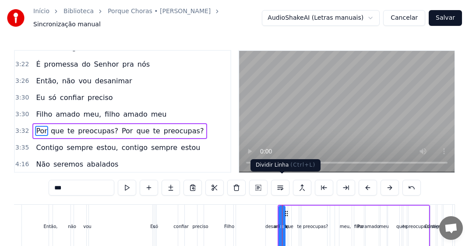
scroll to position [447, 0]
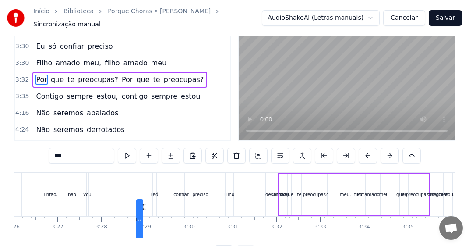
drag, startPoint x: 273, startPoint y: 210, endPoint x: 143, endPoint y: 212, distance: 130.1
click at [143, 210] on icon at bounding box center [144, 206] width 7 height 7
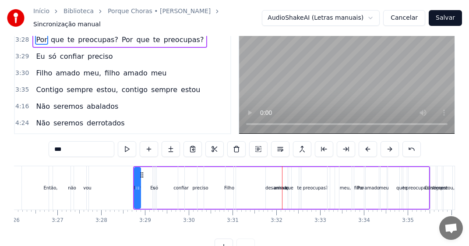
click at [55, 184] on div "Então," at bounding box center [51, 187] width 14 height 7
type input "******"
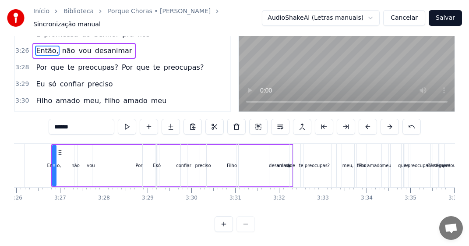
scroll to position [64, 0]
click at [257, 119] on button at bounding box center [258, 127] width 18 height 16
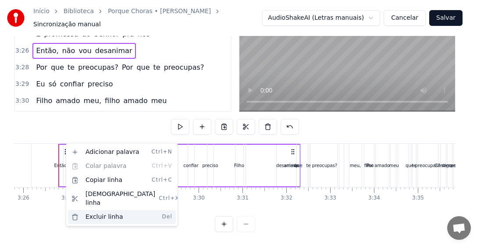
click at [111, 210] on div "Excluir linha Del" at bounding box center [122, 217] width 108 height 14
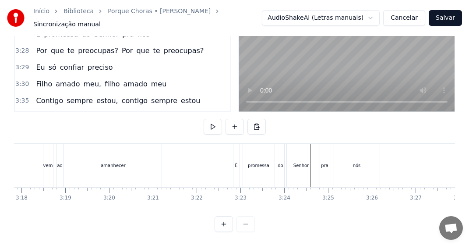
scroll to position [0, 8951]
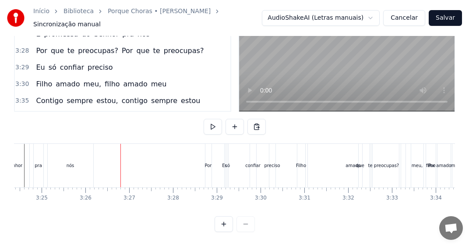
click at [93, 146] on div "nós" at bounding box center [70, 165] width 46 height 43
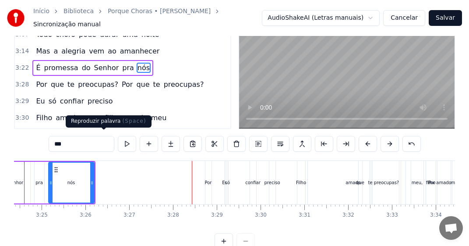
scroll to position [293, 0]
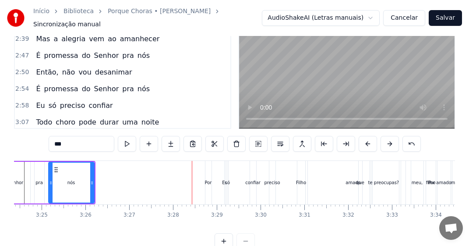
click at [39, 68] on span "Então," at bounding box center [47, 72] width 24 height 10
type input "******"
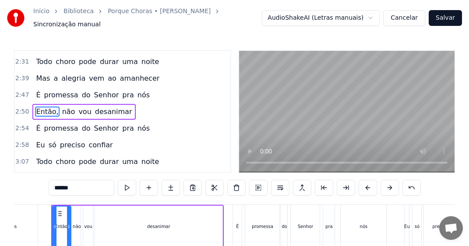
scroll to position [0, 7437]
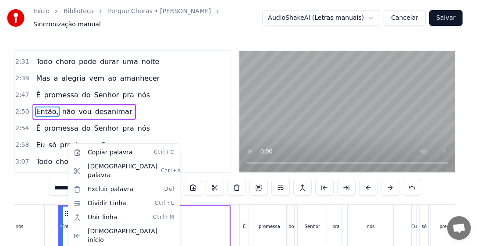
click at [257, 182] on html "Início Biblioteca Porque Choras • [PERSON_NAME] Sincronização manual AudioShake…" at bounding box center [238, 153] width 477 height 307
click at [206, 217] on html "Início Biblioteca Porque Choras • [PERSON_NAME] Sincronização manual AudioShake…" at bounding box center [238, 153] width 477 height 307
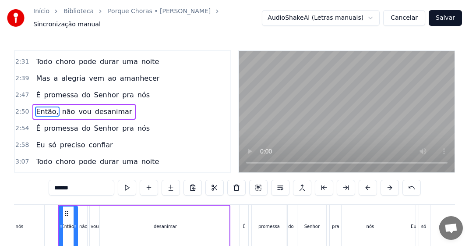
click at [67, 210] on icon at bounding box center [66, 213] width 7 height 7
click at [256, 184] on button at bounding box center [258, 188] width 18 height 16
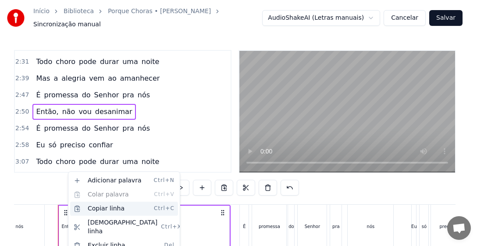
click at [102, 208] on div "Copiar linha Ctrl+C" at bounding box center [124, 208] width 108 height 14
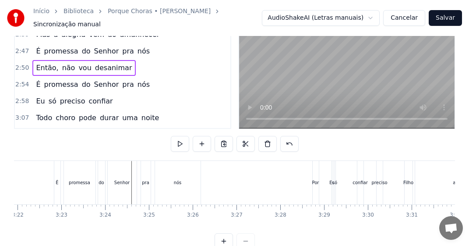
scroll to position [0, 8915]
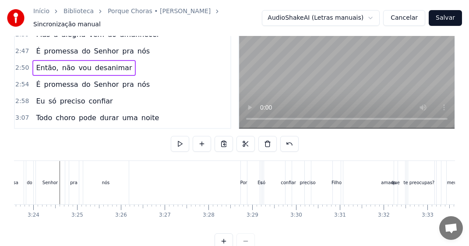
click at [245, 181] on div "Por" at bounding box center [243, 182] width 7 height 7
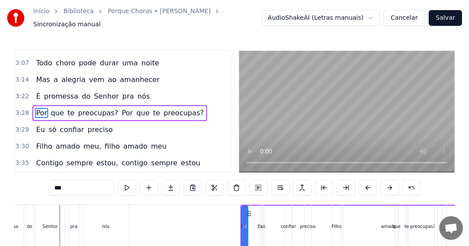
scroll to position [397, 0]
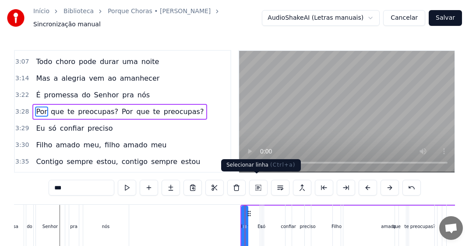
click at [256, 182] on button at bounding box center [258, 188] width 18 height 16
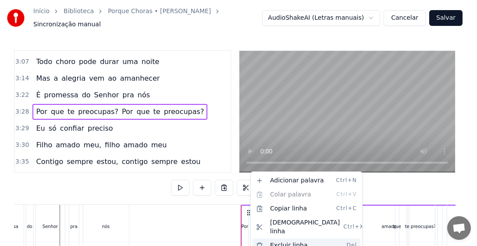
click at [293, 238] on div "Excluir linha Del" at bounding box center [306, 245] width 108 height 14
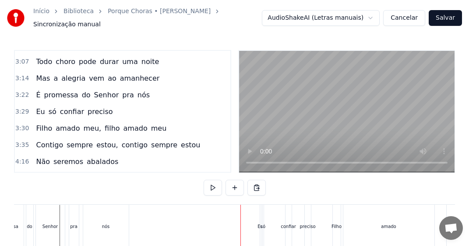
click at [47, 223] on div "Senhor" at bounding box center [49, 226] width 15 height 7
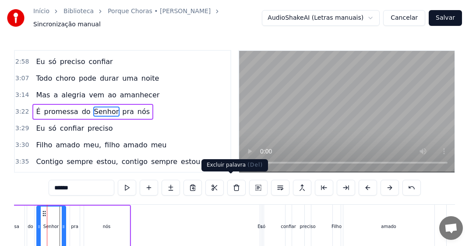
scroll to position [0, 8904]
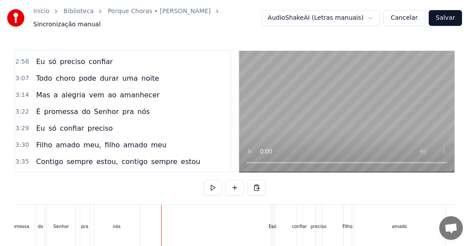
click at [272, 223] on div "só" at bounding box center [274, 226] width 5 height 7
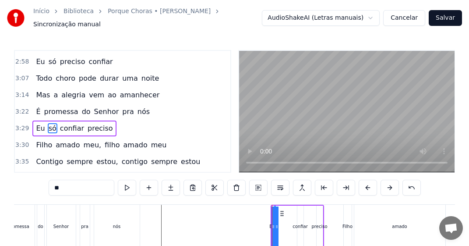
scroll to position [397, 0]
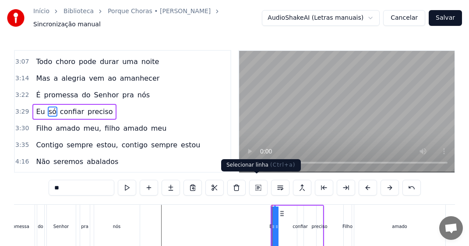
click at [257, 180] on button at bounding box center [258, 188] width 18 height 16
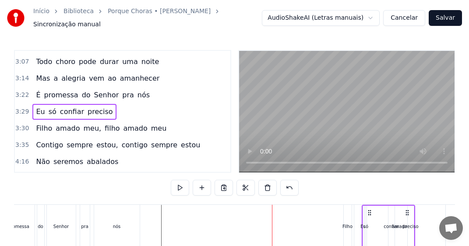
drag, startPoint x: 285, startPoint y: 207, endPoint x: 371, endPoint y: 205, distance: 85.9
drag, startPoint x: 295, startPoint y: 207, endPoint x: 369, endPoint y: 201, distance: 74.3
click at [369, 205] on div "Eu só confiar preciso" at bounding box center [386, 226] width 53 height 43
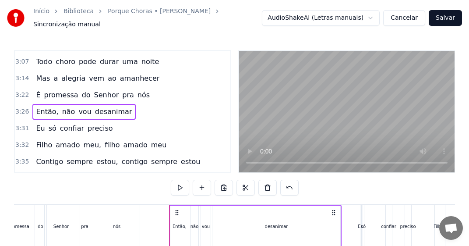
click at [81, 227] on div "pra" at bounding box center [85, 226] width 10 height 43
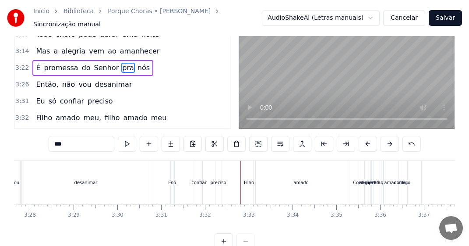
scroll to position [0, 9059]
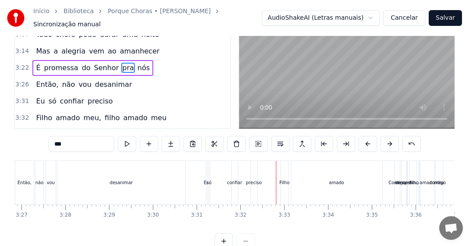
click at [207, 179] on div "só" at bounding box center [209, 182] width 5 height 7
type input "**"
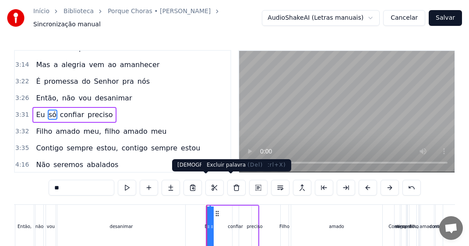
scroll to position [413, 0]
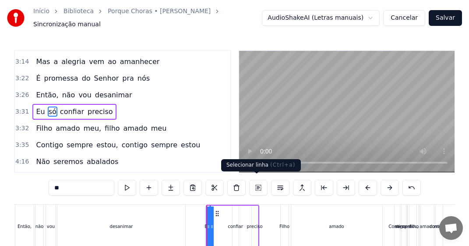
click at [258, 181] on button at bounding box center [258, 188] width 18 height 16
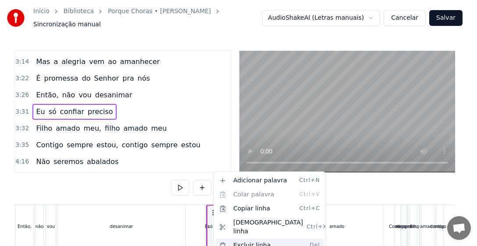
click at [252, 238] on div "Excluir linha Del" at bounding box center [269, 245] width 108 height 14
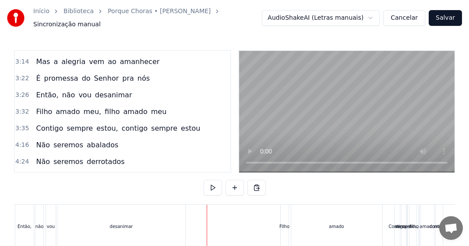
click at [285, 223] on div "Filho" at bounding box center [284, 226] width 10 height 7
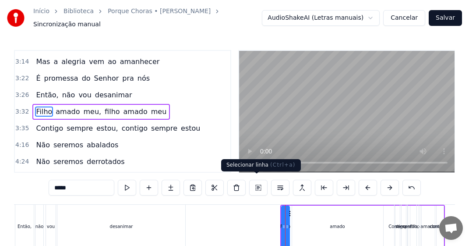
click at [258, 181] on button at bounding box center [258, 188] width 18 height 16
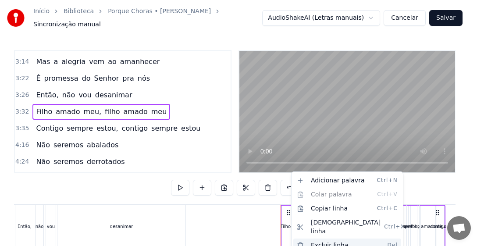
click at [333, 238] on div "Excluir linha Del" at bounding box center [347, 245] width 108 height 14
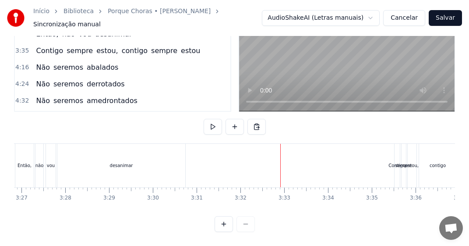
scroll to position [0, 8826]
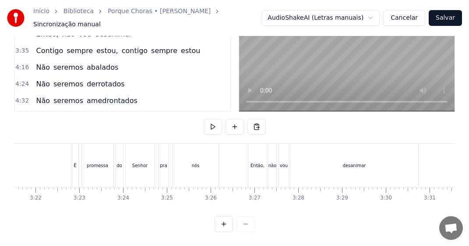
click at [255, 164] on div "Então," at bounding box center [257, 165] width 18 height 43
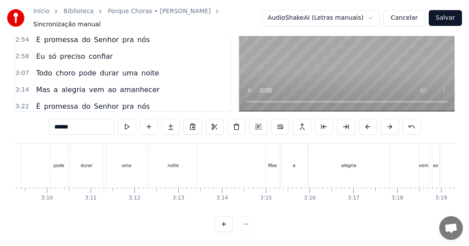
scroll to position [309, 0]
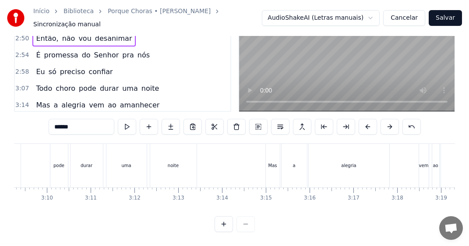
click at [39, 67] on span "Eu" at bounding box center [40, 72] width 11 height 10
type input "**"
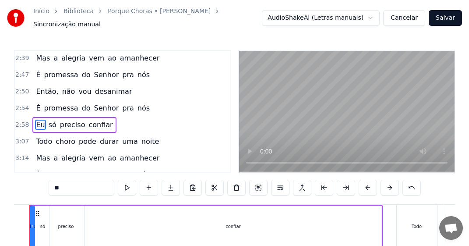
scroll to position [0, 7790]
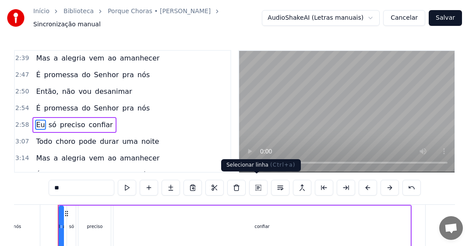
click at [259, 182] on button at bounding box center [258, 188] width 18 height 16
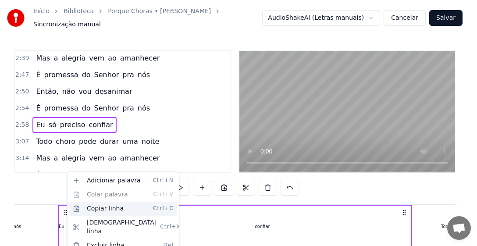
click at [108, 206] on div "Copiar linha Ctrl+C" at bounding box center [123, 208] width 108 height 14
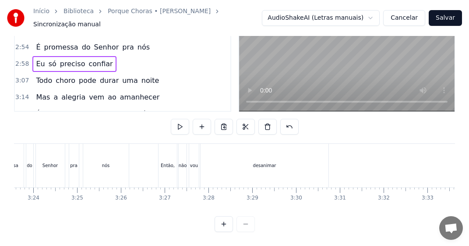
scroll to position [0, 8844]
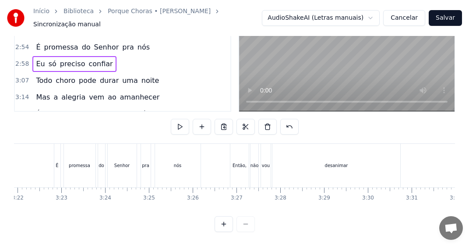
click at [70, 155] on div "promessa" at bounding box center [80, 165] width 32 height 43
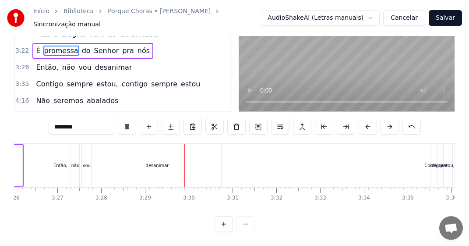
scroll to position [0, 9041]
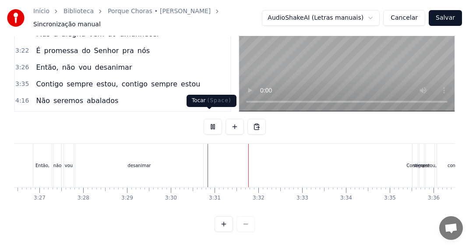
click at [208, 119] on button at bounding box center [213, 127] width 18 height 16
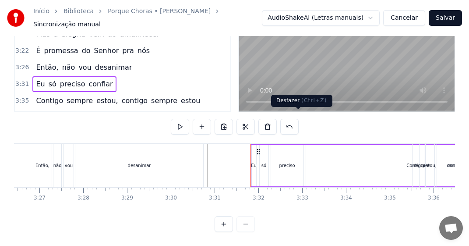
click at [296, 119] on button at bounding box center [289, 127] width 18 height 16
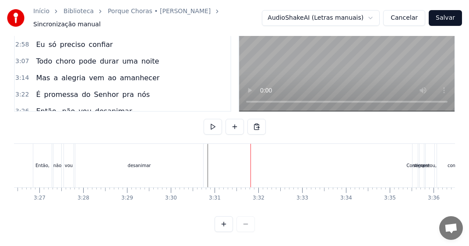
scroll to position [293, 0]
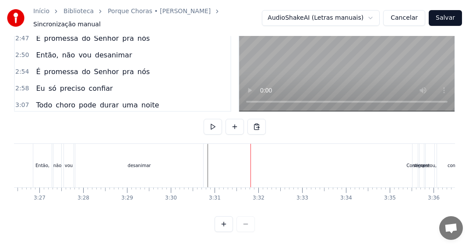
click at [32, 65] on div "É promessa do Senhor pra nós" at bounding box center [92, 72] width 121 height 16
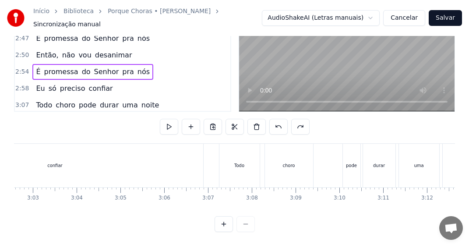
click at [35, 67] on span "É" at bounding box center [38, 72] width 6 height 10
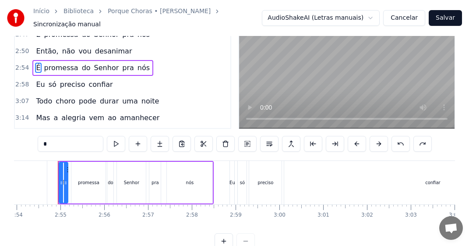
scroll to position [357, 0]
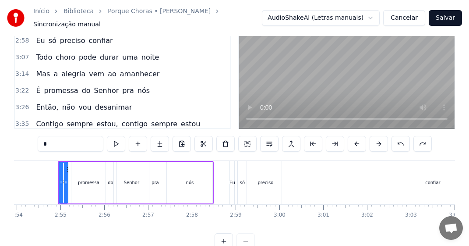
click at [413, 179] on div "confiar" at bounding box center [432, 182] width 297 height 43
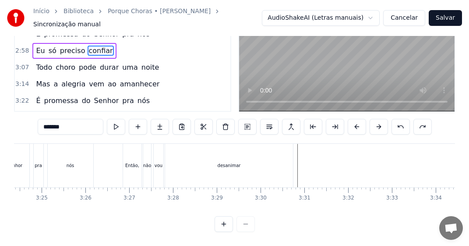
scroll to position [0, 9059]
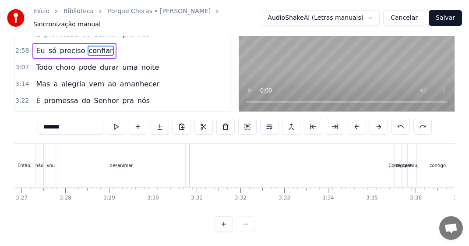
click at [115, 161] on div "desanimar" at bounding box center [121, 165] width 128 height 43
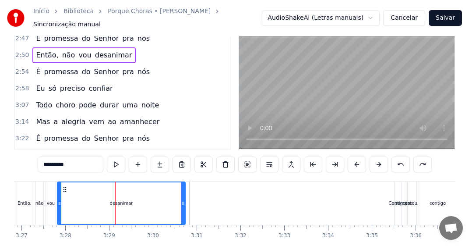
scroll to position [0, 0]
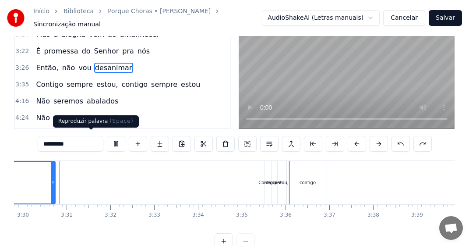
click at [107, 138] on button at bounding box center [116, 144] width 18 height 16
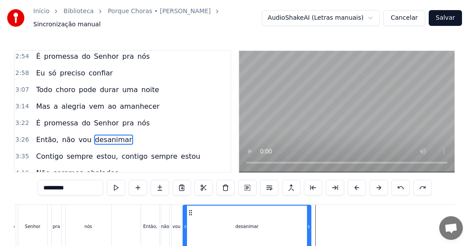
scroll to position [353, 0]
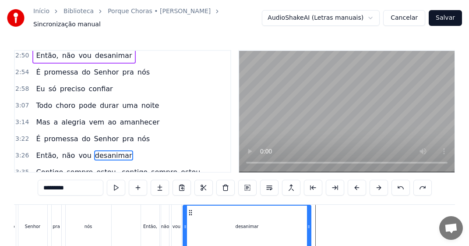
click at [35, 70] on span "É" at bounding box center [38, 72] width 6 height 10
type input "*"
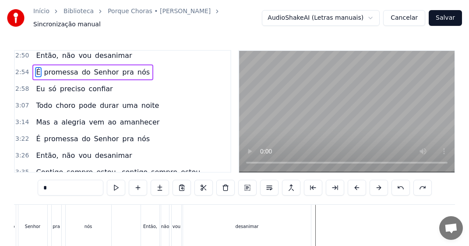
scroll to position [314, 0]
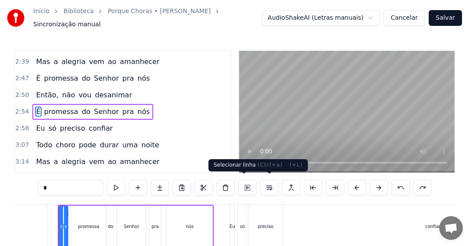
click at [242, 182] on button at bounding box center [247, 188] width 18 height 16
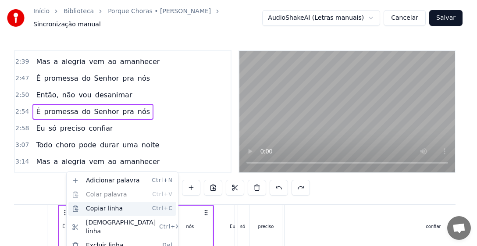
click at [113, 209] on div "Copiar linha Ctrl+C" at bounding box center [122, 208] width 108 height 14
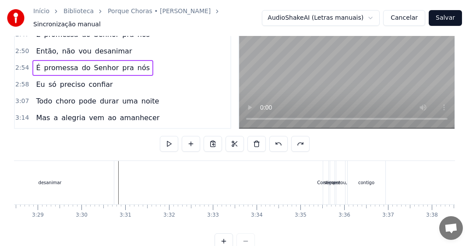
click at [320, 180] on div "Contigo" at bounding box center [325, 182] width 17 height 7
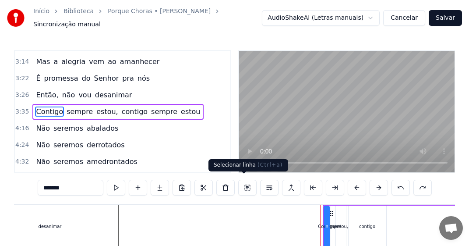
click at [247, 183] on button at bounding box center [247, 188] width 18 height 16
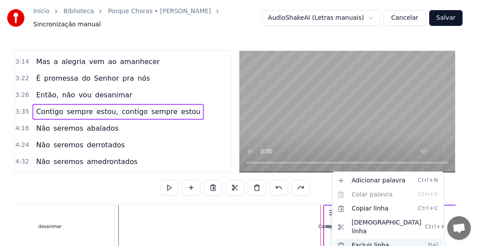
click at [368, 238] on div "Excluir linha Del" at bounding box center [388, 245] width 108 height 14
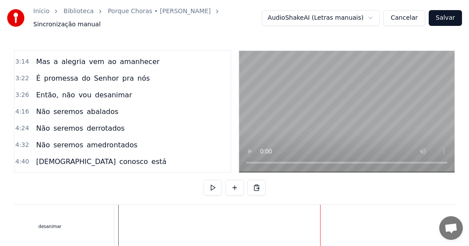
click at [51, 228] on div "desanimar" at bounding box center [50, 226] width 128 height 43
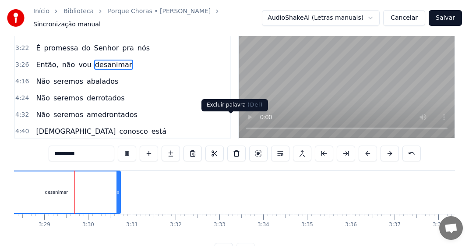
scroll to position [64, 0]
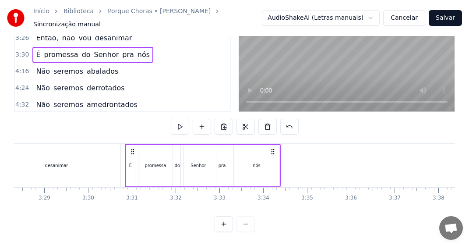
click at [133, 152] on circle at bounding box center [133, 152] width 0 height 0
click at [47, 162] on div "desanimar" at bounding box center [56, 165] width 23 height 7
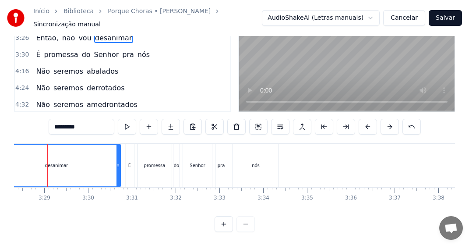
scroll to position [42, 0]
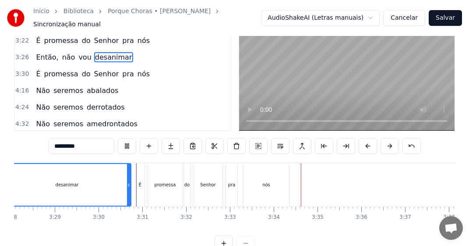
click at [254, 183] on div "nós" at bounding box center [267, 184] width 46 height 43
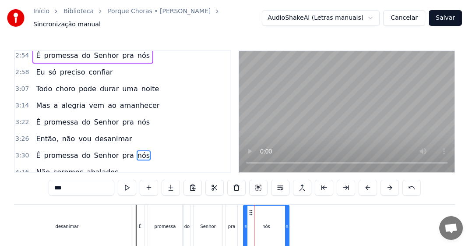
scroll to position [326, 0]
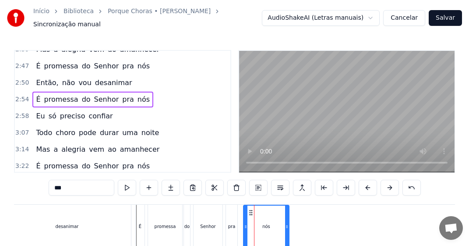
click at [35, 111] on span "Eu" at bounding box center [40, 116] width 11 height 10
type input "**"
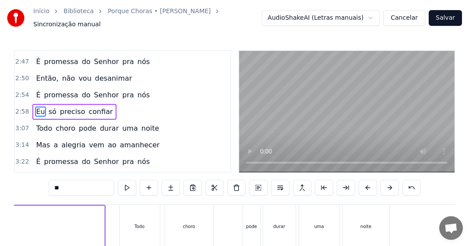
scroll to position [0, 7790]
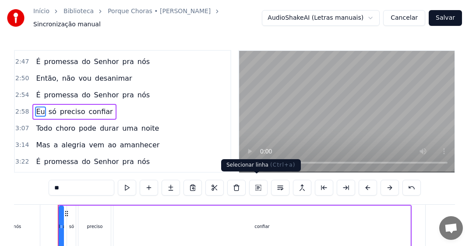
click at [257, 181] on button at bounding box center [258, 188] width 18 height 16
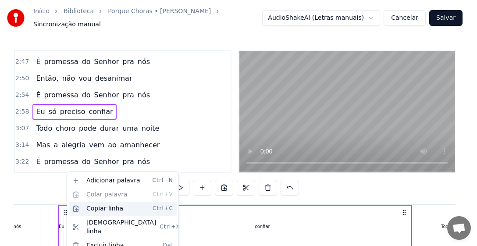
click at [112, 209] on div "Copiar linha Ctrl+C" at bounding box center [123, 208] width 108 height 14
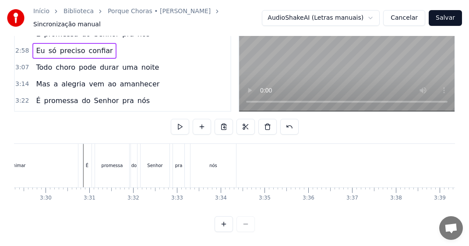
scroll to position [0, 9255]
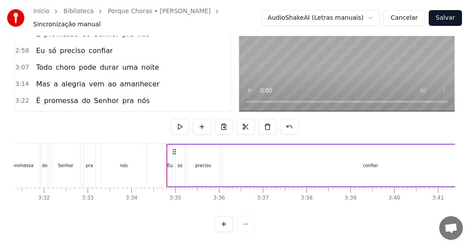
click at [109, 166] on div "nós" at bounding box center [124, 165] width 46 height 43
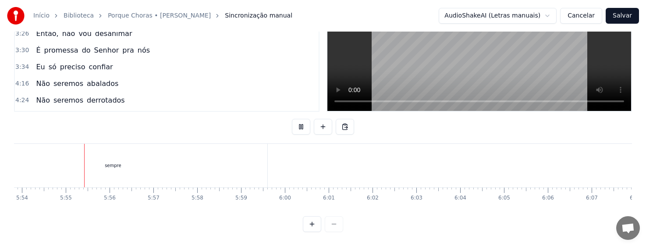
scroll to position [0, 15497]
click at [294, 119] on button at bounding box center [301, 127] width 18 height 16
click at [484, 162] on div "estou" at bounding box center [481, 165] width 170 height 43
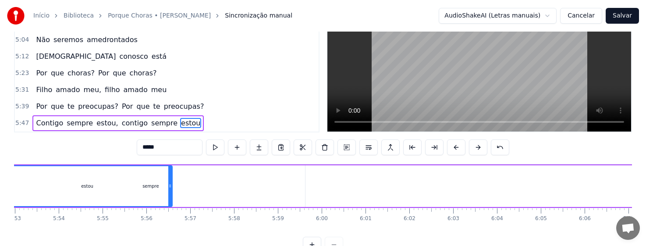
scroll to position [0, 15389]
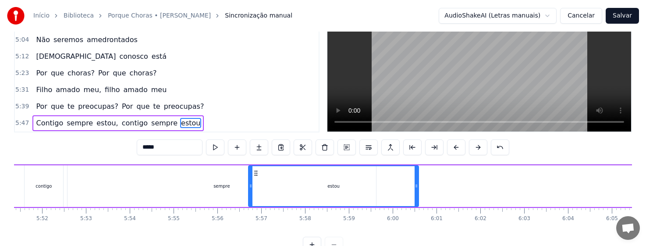
drag, startPoint x: 406, startPoint y: 171, endPoint x: 257, endPoint y: 166, distance: 148.5
click at [257, 166] on div "estou" at bounding box center [333, 186] width 169 height 40
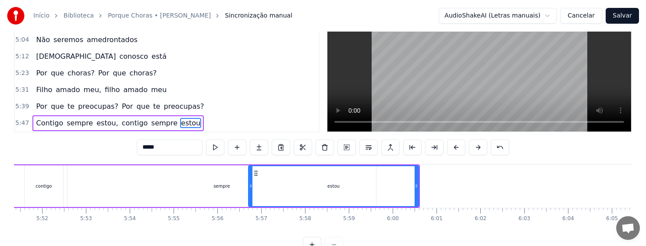
click at [197, 187] on div "sempre" at bounding box center [221, 186] width 308 height 42
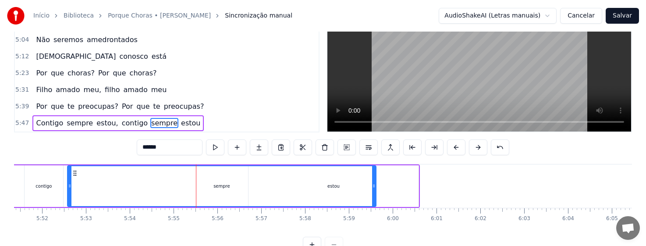
click at [206, 191] on div "sempre" at bounding box center [221, 186] width 307 height 40
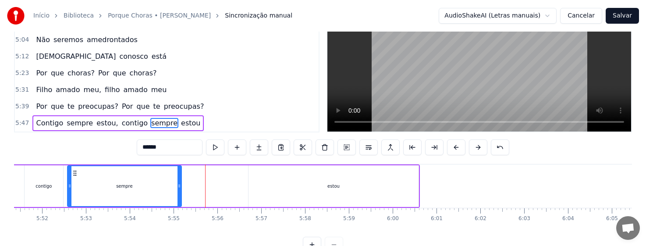
drag, startPoint x: 374, startPoint y: 192, endPoint x: 180, endPoint y: 195, distance: 194.5
click at [180, 195] on div at bounding box center [179, 186] width 4 height 40
click at [338, 186] on div "estou" at bounding box center [333, 186] width 12 height 7
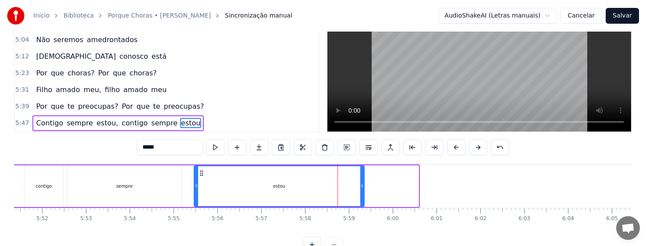
drag, startPoint x: 256, startPoint y: 173, endPoint x: 203, endPoint y: 175, distance: 52.6
click at [203, 175] on icon at bounding box center [201, 172] width 7 height 7
click at [50, 189] on div "contigo" at bounding box center [43, 186] width 16 height 7
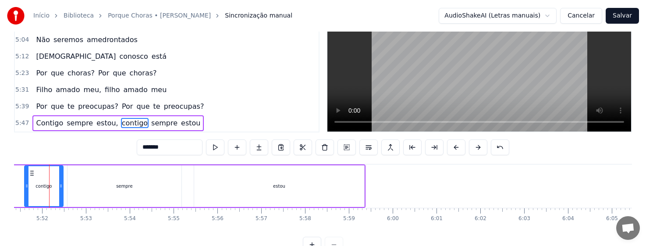
scroll to position [0, 15380]
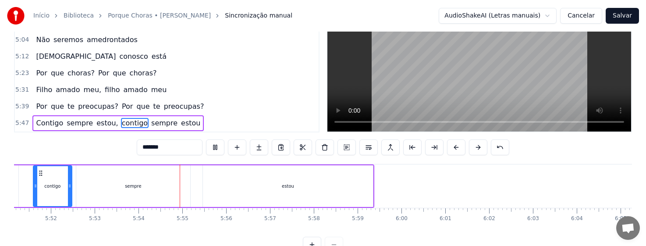
click at [145, 189] on div "sempre" at bounding box center [133, 186] width 114 height 42
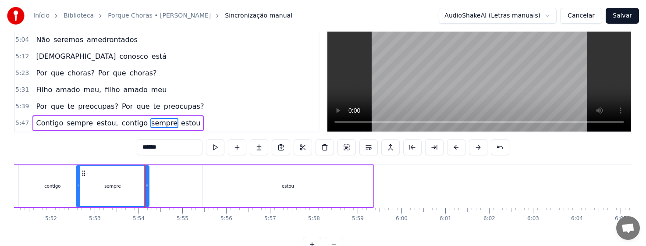
drag, startPoint x: 188, startPoint y: 191, endPoint x: 145, endPoint y: 195, distance: 42.6
click at [145, 195] on div at bounding box center [147, 186] width 4 height 40
click at [268, 191] on div "estou" at bounding box center [288, 186] width 170 height 42
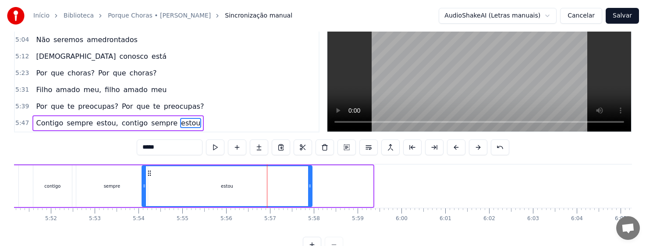
drag, startPoint x: 209, startPoint y: 173, endPoint x: 148, endPoint y: 180, distance: 61.2
click at [148, 180] on div "estou" at bounding box center [226, 186] width 169 height 40
click at [57, 188] on div "contigo" at bounding box center [52, 186] width 16 height 7
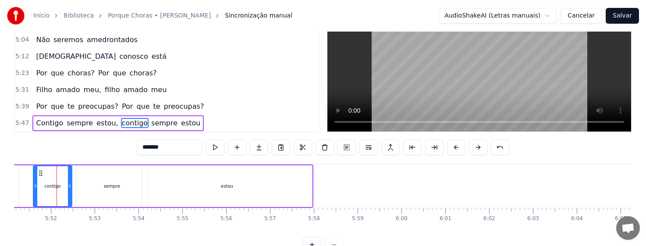
scroll to position [0, 15379]
click at [108, 184] on div "sempre" at bounding box center [113, 186] width 17 height 7
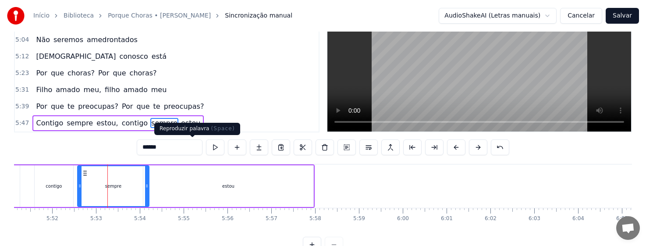
click at [206, 148] on button at bounding box center [215, 147] width 18 height 16
click at [121, 187] on div "sempre" at bounding box center [113, 186] width 71 height 40
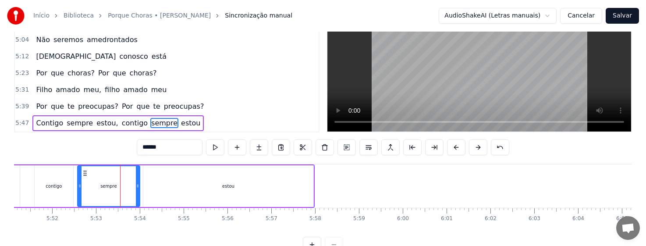
drag, startPoint x: 148, startPoint y: 189, endPoint x: 138, endPoint y: 191, distance: 9.3
click at [138, 191] on div at bounding box center [138, 186] width 4 height 40
click at [153, 188] on div "estou" at bounding box center [228, 186] width 170 height 42
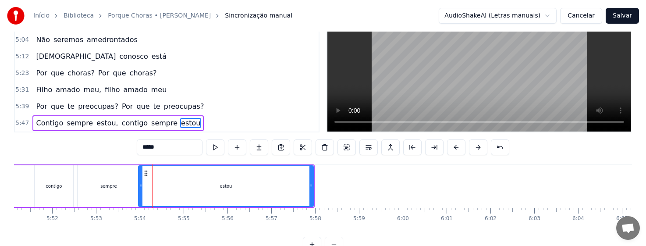
drag, startPoint x: 144, startPoint y: 188, endPoint x: 139, endPoint y: 188, distance: 4.8
click at [139, 188] on icon at bounding box center [141, 185] width 4 height 7
click at [99, 194] on div "sempre" at bounding box center [109, 186] width 62 height 42
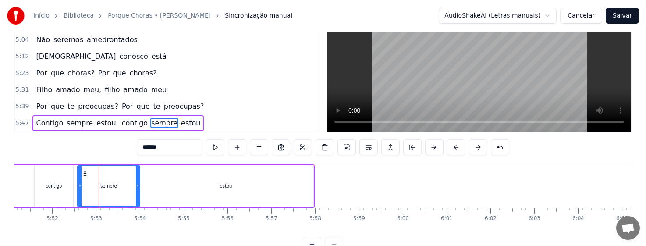
click at [47, 191] on div "contigo" at bounding box center [54, 186] width 39 height 42
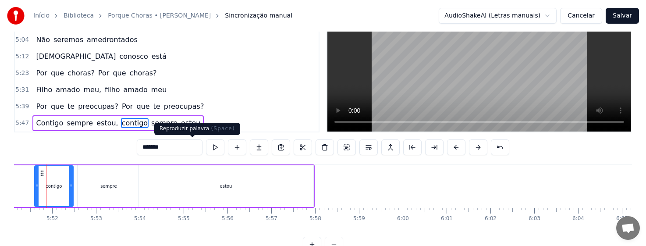
scroll to position [0, 15367]
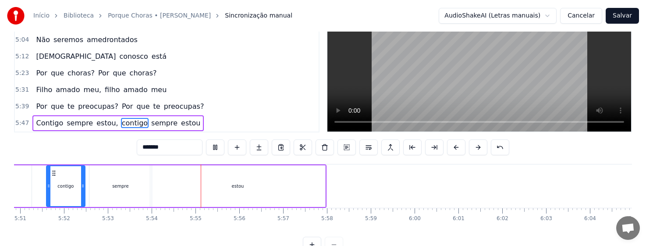
click at [137, 189] on div "sempre" at bounding box center [120, 186] width 62 height 42
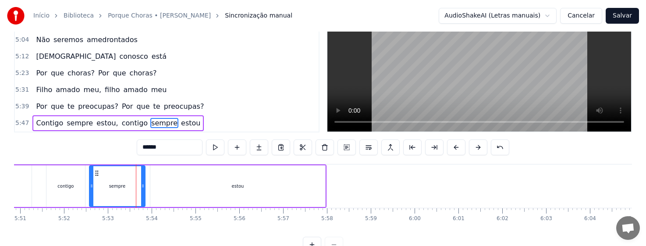
drag, startPoint x: 150, startPoint y: 191, endPoint x: 143, endPoint y: 191, distance: 6.6
click at [143, 191] on div at bounding box center [143, 186] width 4 height 40
click at [80, 194] on div "contigo" at bounding box center [65, 186] width 39 height 42
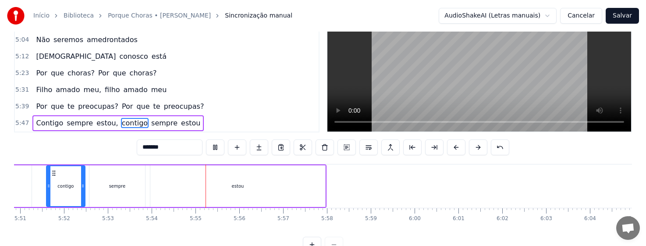
click at [112, 190] on div "sempre" at bounding box center [117, 186] width 56 height 42
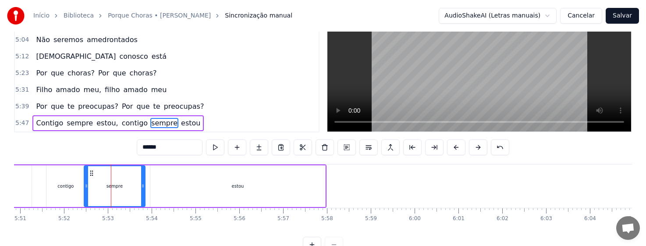
drag, startPoint x: 90, startPoint y: 189, endPoint x: 85, endPoint y: 189, distance: 5.3
click at [85, 189] on icon at bounding box center [87, 185] width 4 height 7
click at [71, 188] on div "contigo" at bounding box center [65, 186] width 16 height 7
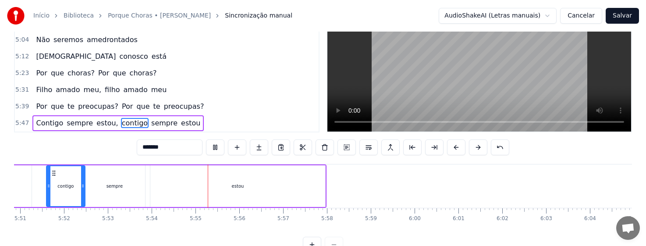
click at [117, 193] on div "sempre" at bounding box center [114, 186] width 61 height 42
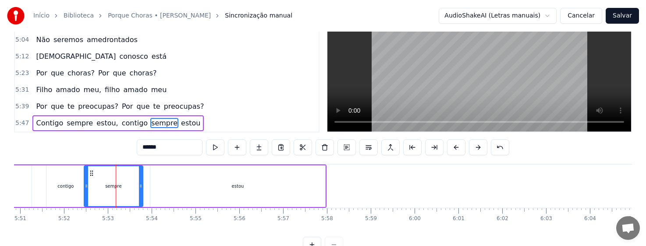
click at [140, 194] on div at bounding box center [141, 186] width 4 height 40
click at [152, 193] on div "estou" at bounding box center [237, 186] width 175 height 42
type input "*****"
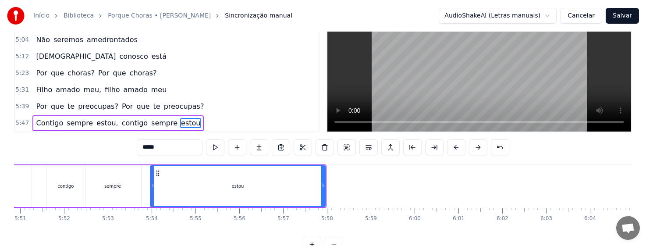
drag, startPoint x: 150, startPoint y: 191, endPoint x: 140, endPoint y: 191, distance: 9.6
click at [140, 191] on div "Contigo sempre estou, contigo sempre estou" at bounding box center [94, 185] width 463 height 43
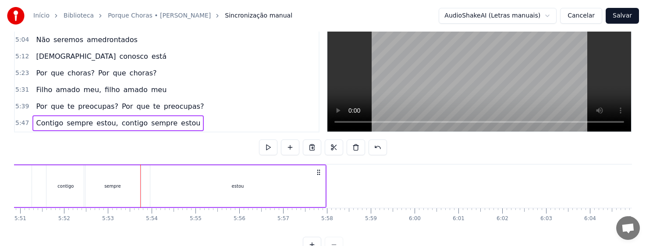
click at [157, 190] on div "estou" at bounding box center [237, 186] width 175 height 42
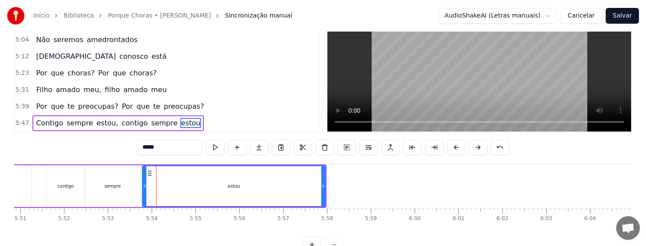
drag, startPoint x: 151, startPoint y: 189, endPoint x: 143, endPoint y: 190, distance: 7.9
click at [143, 190] on div at bounding box center [145, 186] width 4 height 40
drag, startPoint x: 324, startPoint y: 194, endPoint x: 300, endPoint y: 197, distance: 24.2
click at [300, 197] on div at bounding box center [299, 186] width 4 height 40
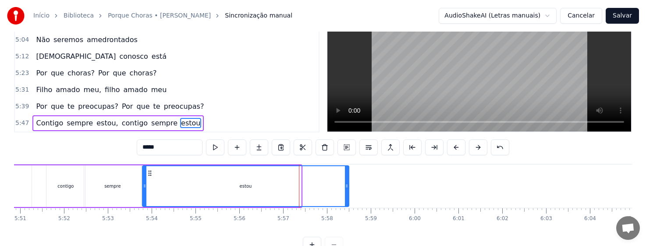
drag, startPoint x: 300, startPoint y: 194, endPoint x: 348, endPoint y: 193, distance: 47.8
click at [348, 193] on div at bounding box center [347, 186] width 4 height 40
click at [133, 193] on div "sempre" at bounding box center [112, 186] width 57 height 42
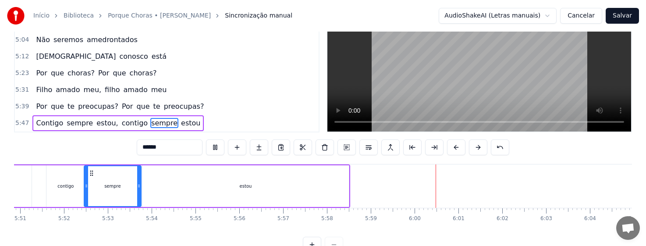
click at [344, 195] on div "estou" at bounding box center [245, 186] width 206 height 42
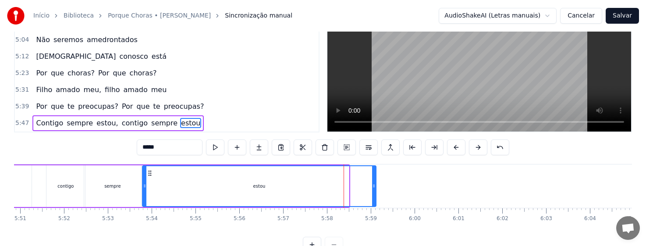
drag, startPoint x: 347, startPoint y: 194, endPoint x: 376, endPoint y: 194, distance: 28.9
click at [375, 194] on div at bounding box center [374, 186] width 4 height 40
click at [112, 199] on div "sempre" at bounding box center [112, 186] width 57 height 42
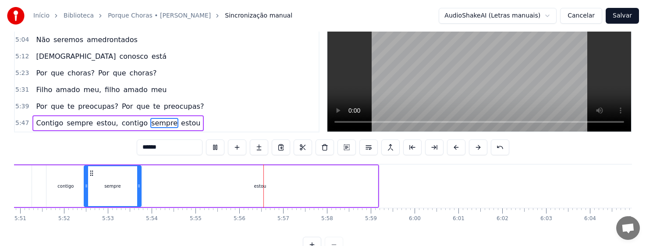
scroll to position [0, 0]
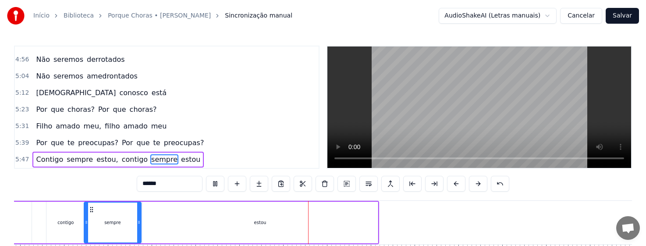
click at [130, 225] on div "sempre" at bounding box center [113, 222] width 56 height 40
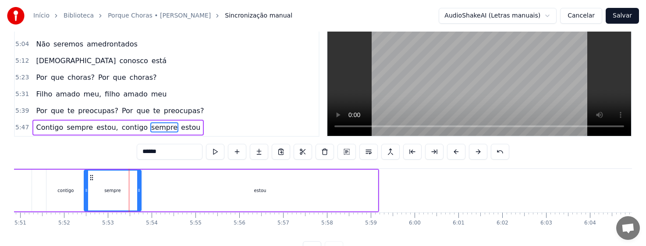
scroll to position [36, 0]
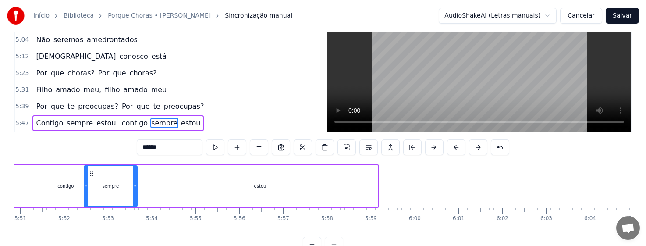
click at [135, 197] on div at bounding box center [135, 186] width 4 height 40
click at [123, 194] on div "sempre" at bounding box center [111, 186] width 52 height 40
click at [155, 194] on div "estou" at bounding box center [259, 186] width 235 height 42
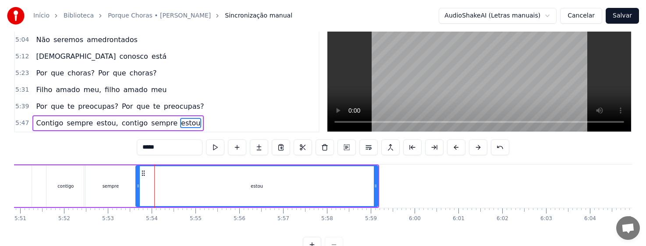
drag, startPoint x: 143, startPoint y: 192, endPoint x: 136, endPoint y: 193, distance: 6.7
click at [136, 193] on div at bounding box center [138, 186] width 4 height 40
click at [120, 195] on div "sempre" at bounding box center [110, 186] width 53 height 42
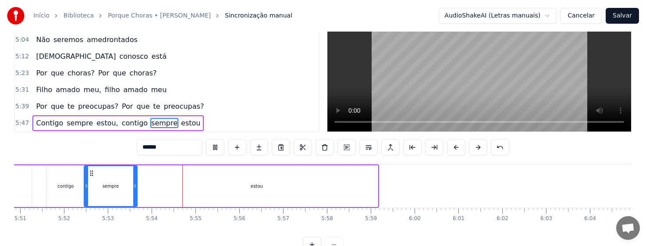
click at [221, 181] on div "estou" at bounding box center [257, 186] width 242 height 42
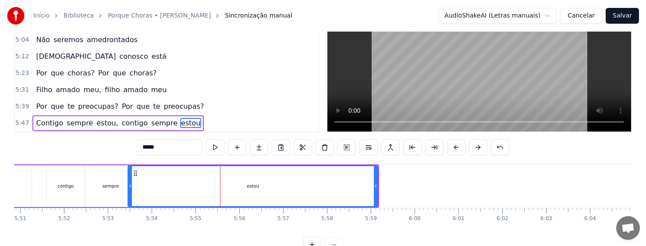
drag, startPoint x: 136, startPoint y: 188, endPoint x: 128, endPoint y: 190, distance: 8.2
click at [128, 190] on div at bounding box center [130, 186] width 4 height 40
click at [112, 192] on div "sempre" at bounding box center [110, 186] width 53 height 42
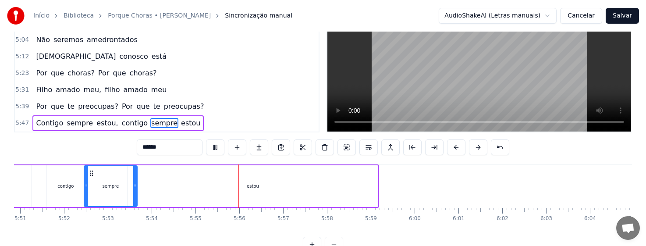
click at [157, 185] on div "estou" at bounding box center [253, 186] width 250 height 42
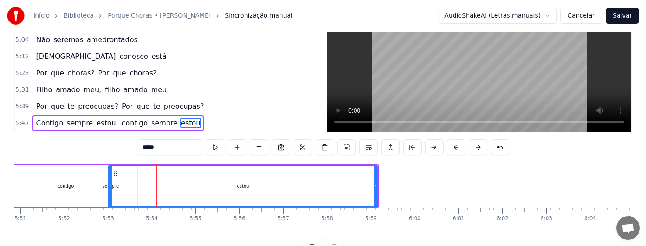
drag, startPoint x: 129, startPoint y: 191, endPoint x: 109, endPoint y: 197, distance: 20.5
click at [109, 197] on div at bounding box center [111, 186] width 4 height 40
click at [82, 195] on div "contigo" at bounding box center [65, 186] width 39 height 42
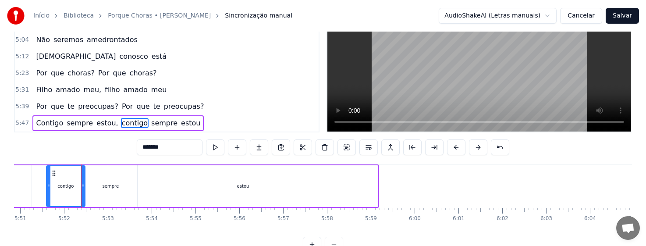
click at [99, 193] on div "sempre" at bounding box center [110, 186] width 53 height 42
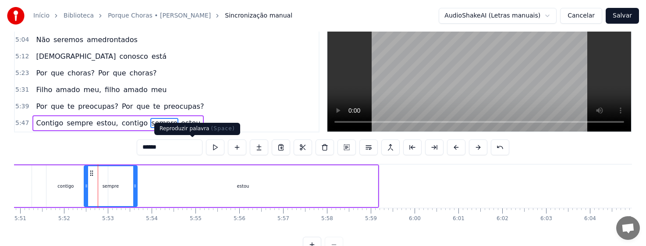
click at [206, 148] on button at bounding box center [215, 147] width 18 height 16
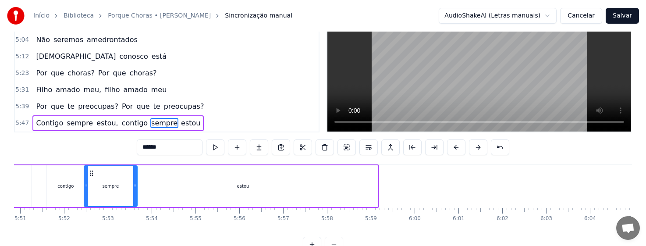
click at [74, 182] on div "contigo" at bounding box center [65, 186] width 39 height 42
type input "*******"
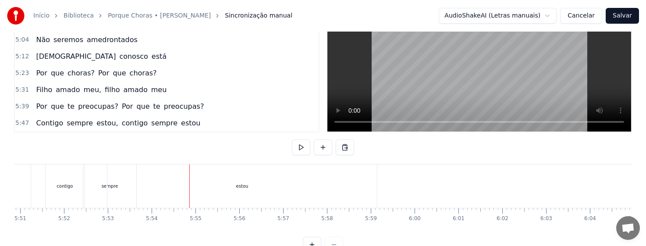
click at [95, 197] on div "sempre" at bounding box center [109, 185] width 53 height 43
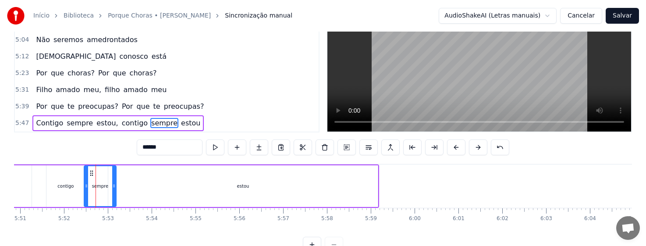
drag, startPoint x: 136, startPoint y: 196, endPoint x: 115, endPoint y: 201, distance: 21.7
click at [115, 201] on div at bounding box center [114, 186] width 4 height 40
click at [71, 196] on div "contigo" at bounding box center [65, 186] width 39 height 42
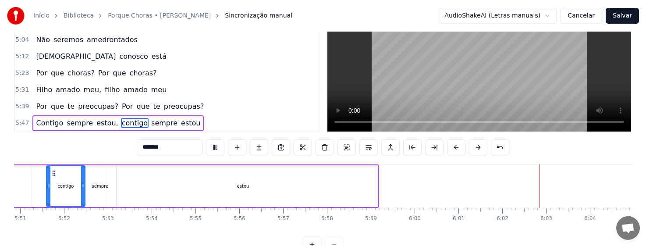
click at [369, 192] on div "estou" at bounding box center [242, 186] width 269 height 42
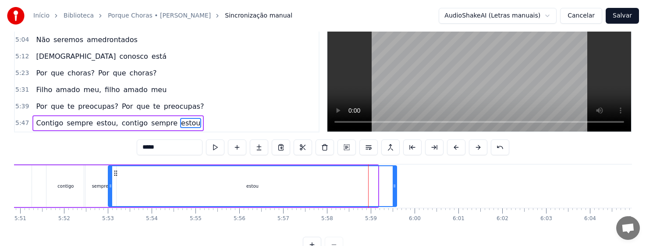
drag, startPoint x: 375, startPoint y: 194, endPoint x: 394, endPoint y: 194, distance: 18.8
click at [394, 194] on div at bounding box center [394, 186] width 4 height 40
click at [361, 197] on div "estou" at bounding box center [252, 186] width 287 height 40
click at [98, 197] on div "sempre" at bounding box center [100, 186] width 32 height 42
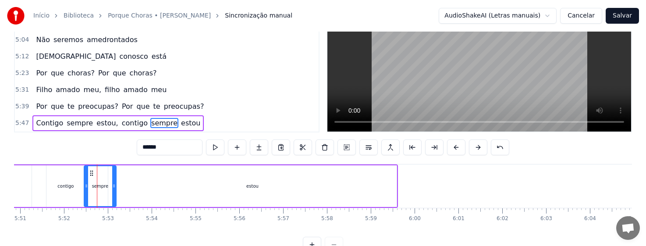
click at [60, 193] on div "contigo" at bounding box center [65, 186] width 39 height 42
type input "*******"
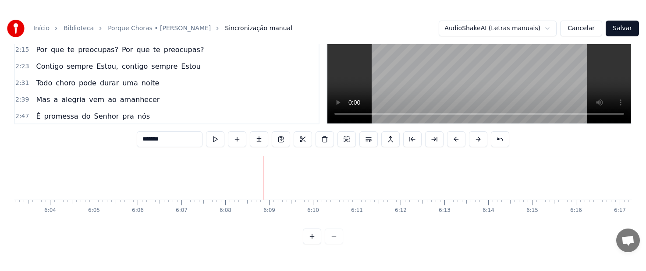
scroll to position [227, 0]
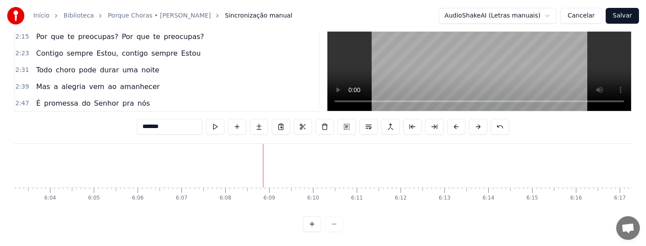
click at [616, 17] on button "Salvar" at bounding box center [621, 16] width 33 height 16
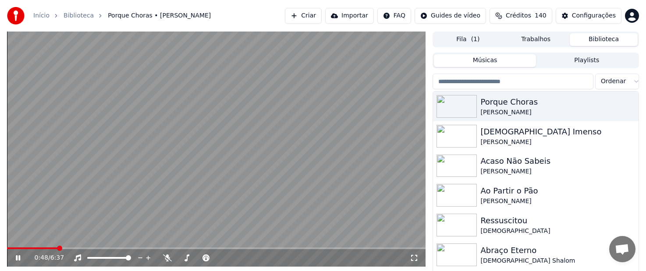
click at [283, 166] on video at bounding box center [216, 149] width 418 height 235
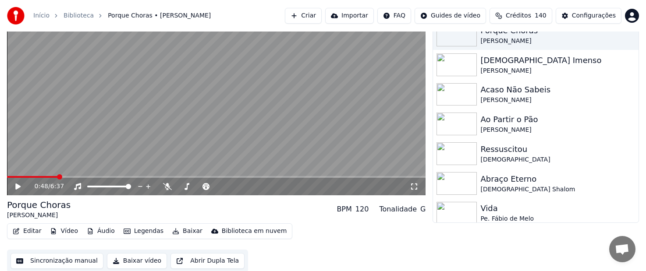
scroll to position [73, 0]
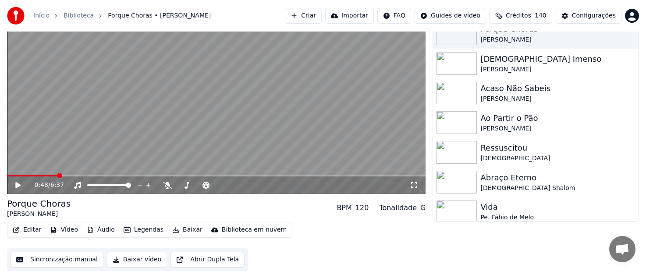
click at [172, 229] on icon "button" at bounding box center [175, 230] width 7 height 6
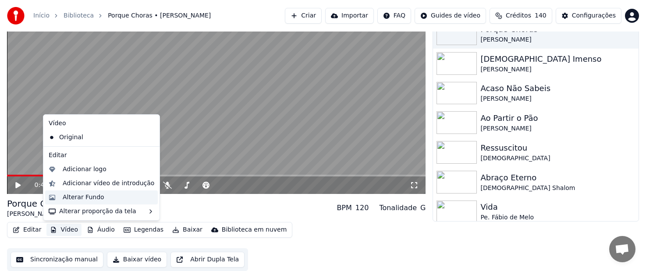
click at [85, 194] on div "Alterar Fundo" at bounding box center [84, 197] width 42 height 9
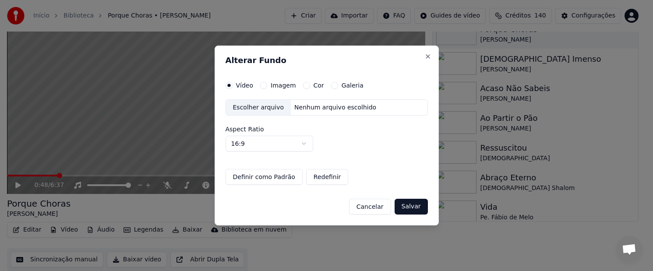
click at [249, 106] on div "Escolher arquivo" at bounding box center [258, 108] width 65 height 16
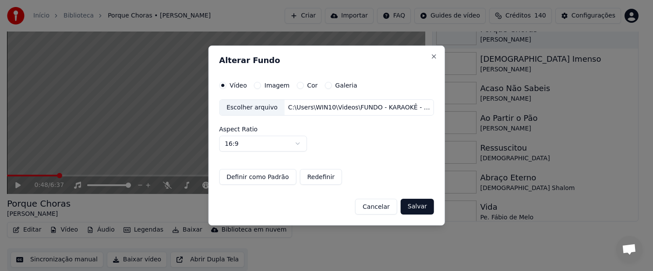
drag, startPoint x: 414, startPoint y: 208, endPoint x: 256, endPoint y: 176, distance: 160.9
click at [414, 208] on button "Salvar" at bounding box center [417, 207] width 33 height 16
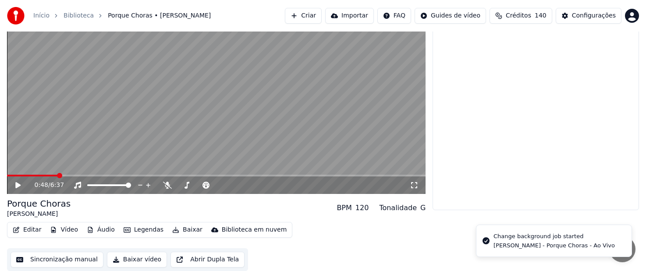
scroll to position [0, 0]
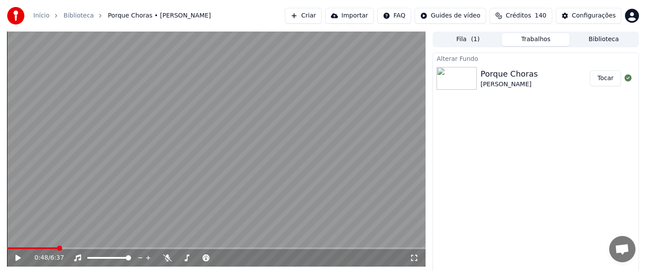
click at [607, 81] on button "Tocar" at bounding box center [605, 79] width 31 height 16
click at [16, 255] on icon at bounding box center [24, 257] width 21 height 7
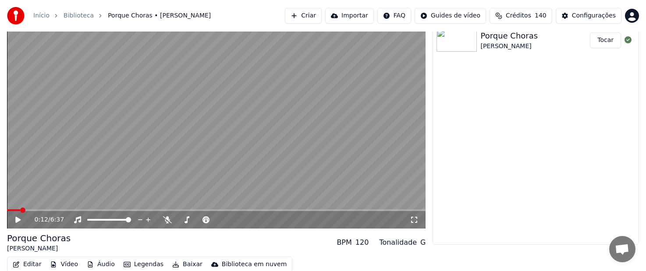
scroll to position [73, 0]
